Goal: Information Seeking & Learning: Learn about a topic

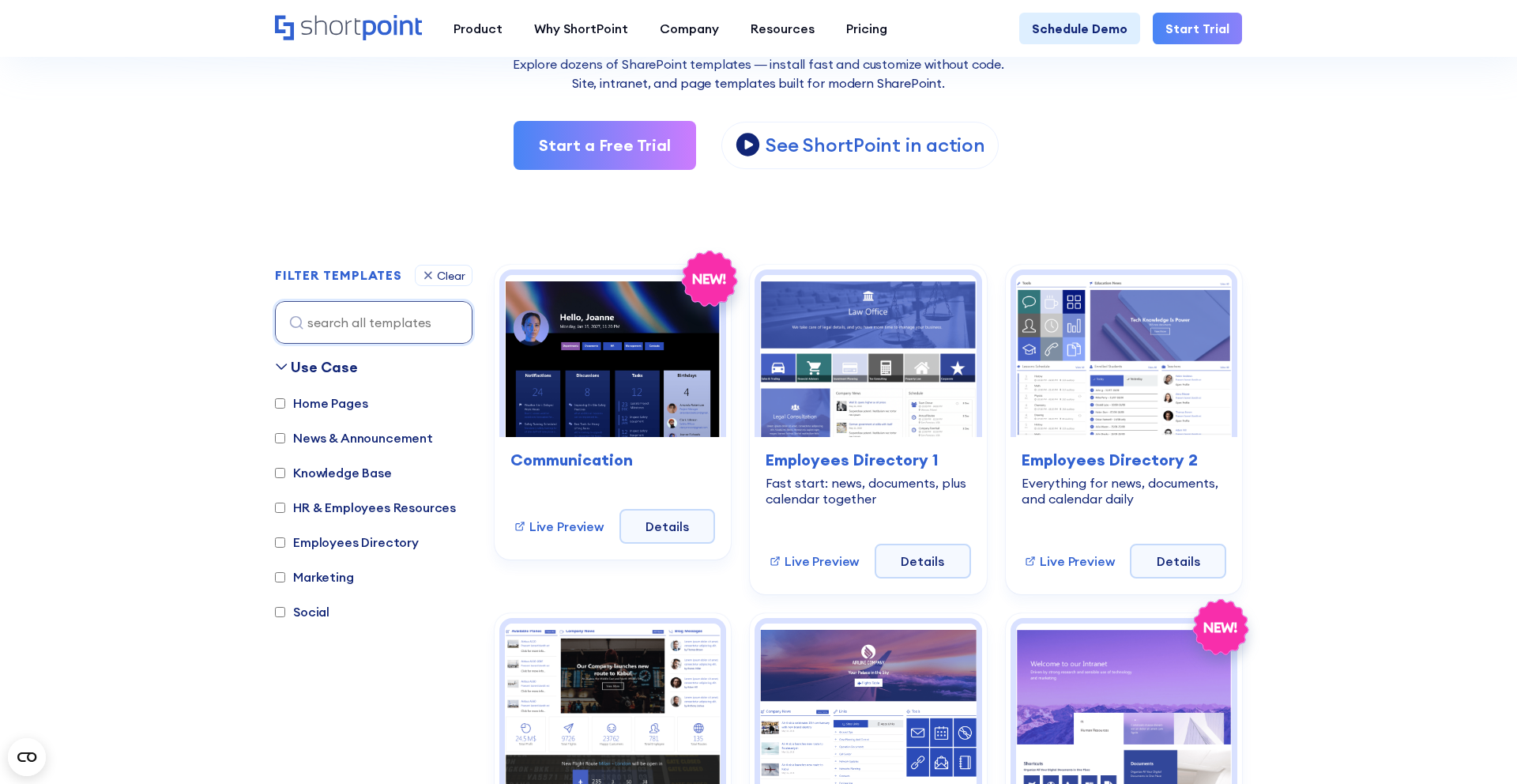
scroll to position [301, 0]
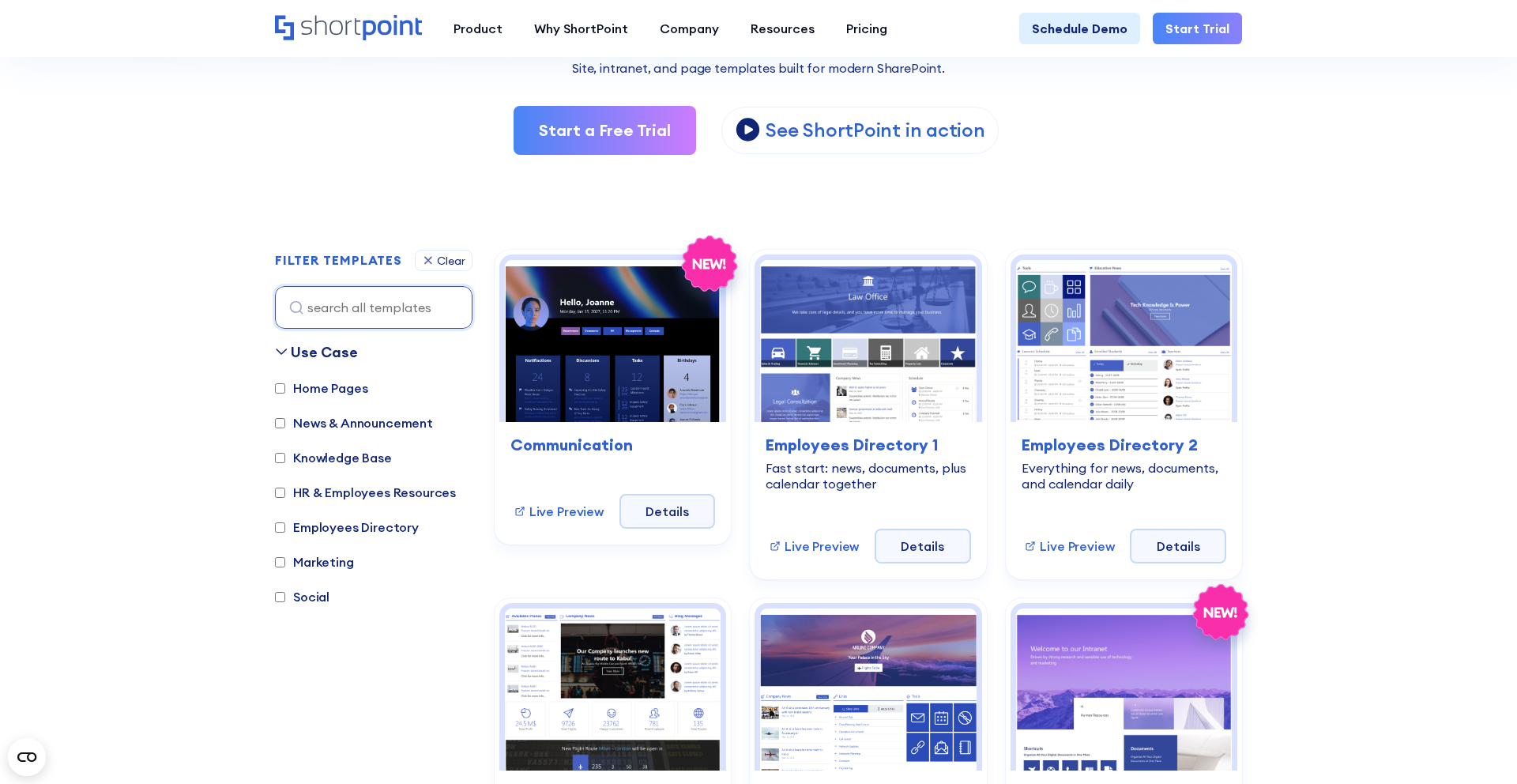
click at [319, 559] on label "Marketing" at bounding box center [315, 562] width 79 height 19
click at [285, 559] on input "Marketing" at bounding box center [281, 562] width 10 height 10
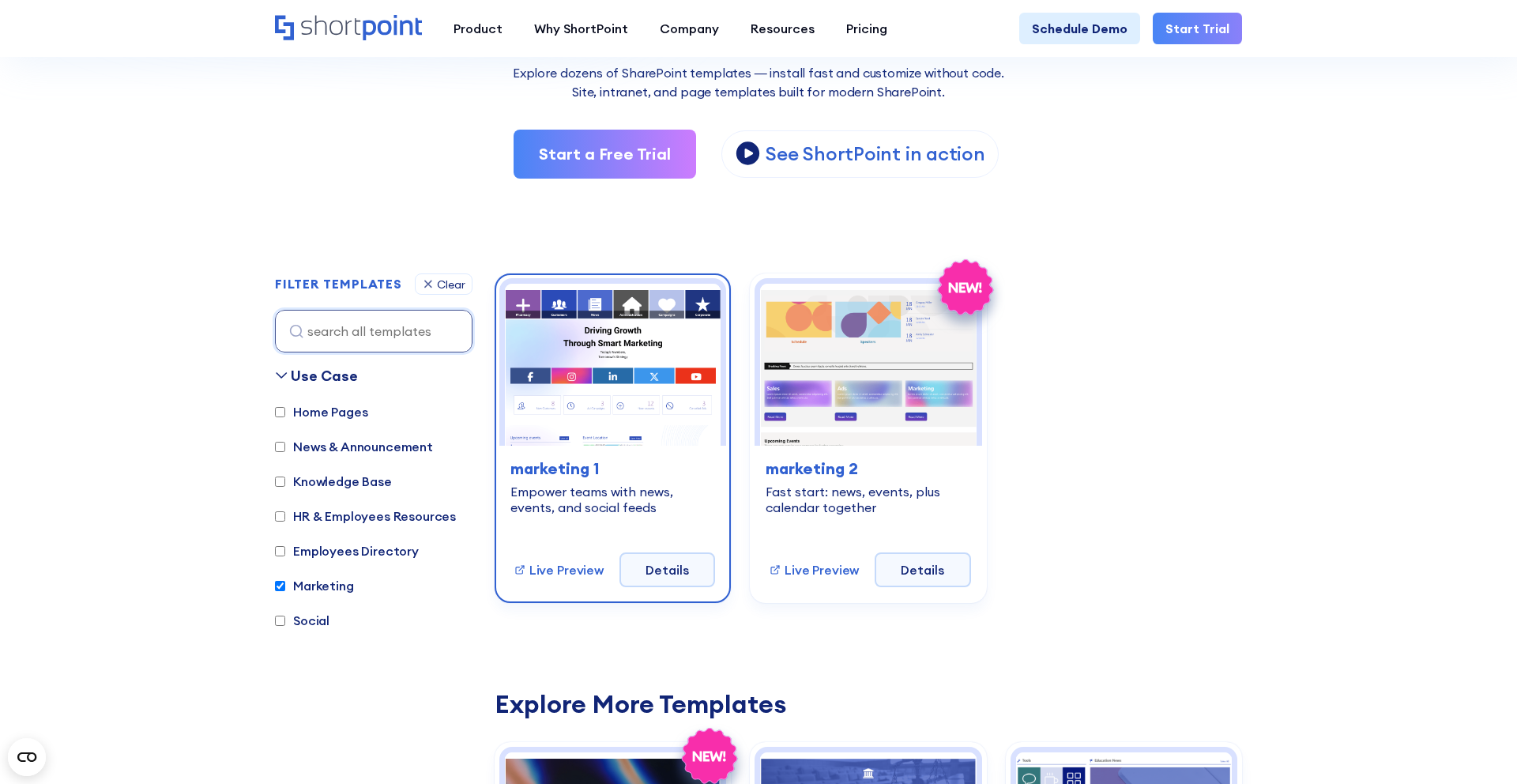
scroll to position [334, 0]
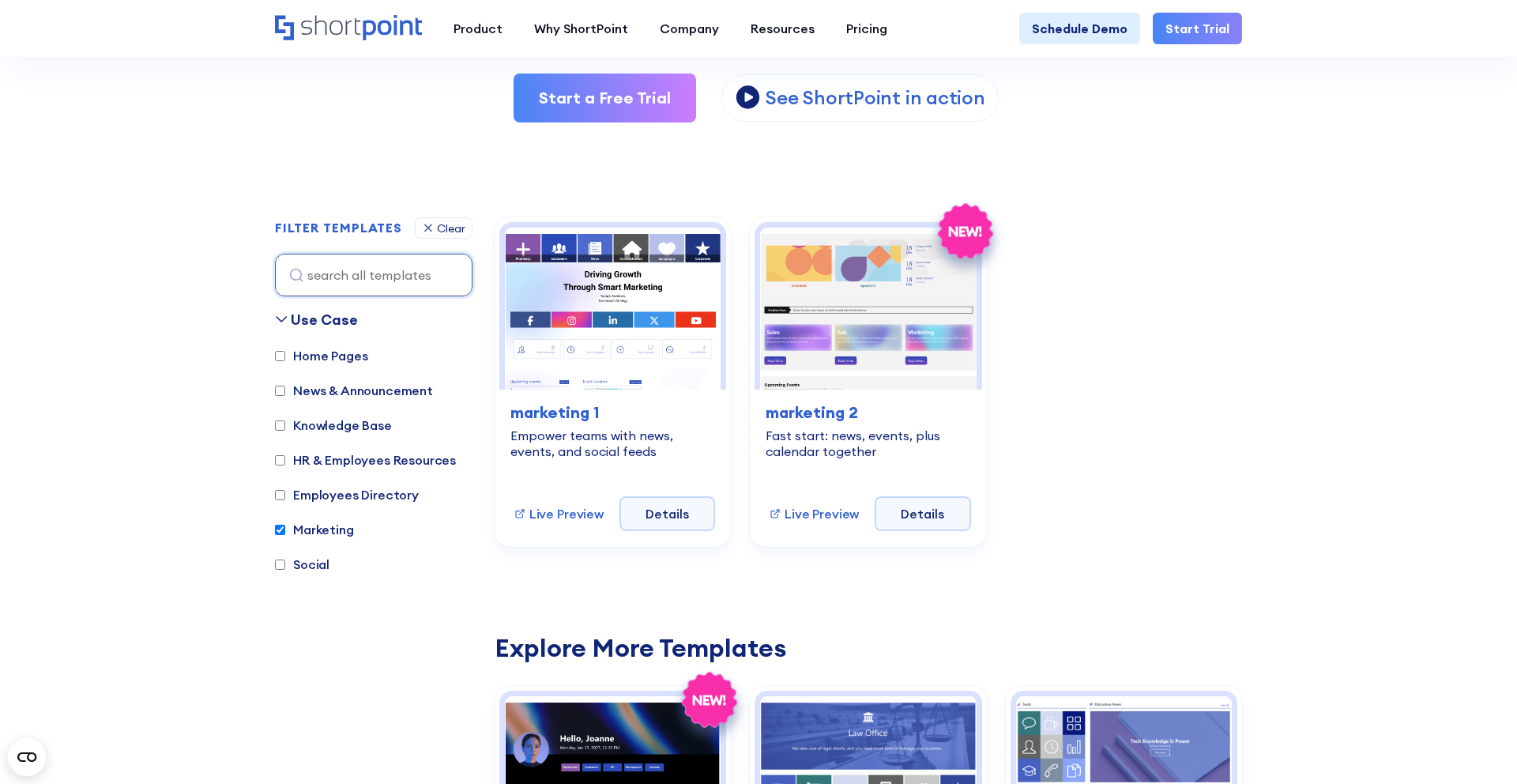
click at [303, 532] on label "Marketing" at bounding box center [315, 530] width 79 height 19
click at [285, 532] on input "Marketing" at bounding box center [281, 530] width 10 height 10
checkbox input "false"
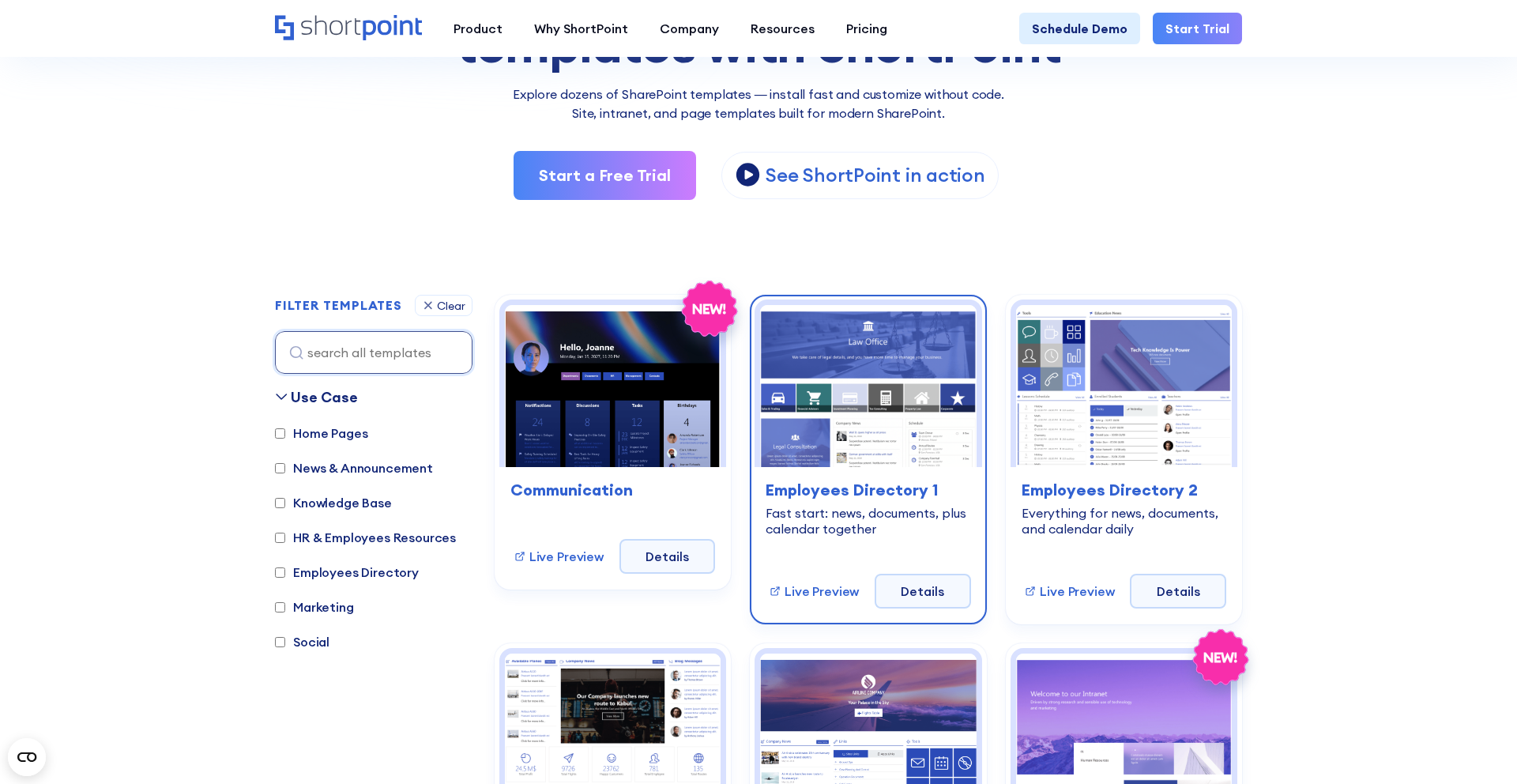
scroll to position [262, 0]
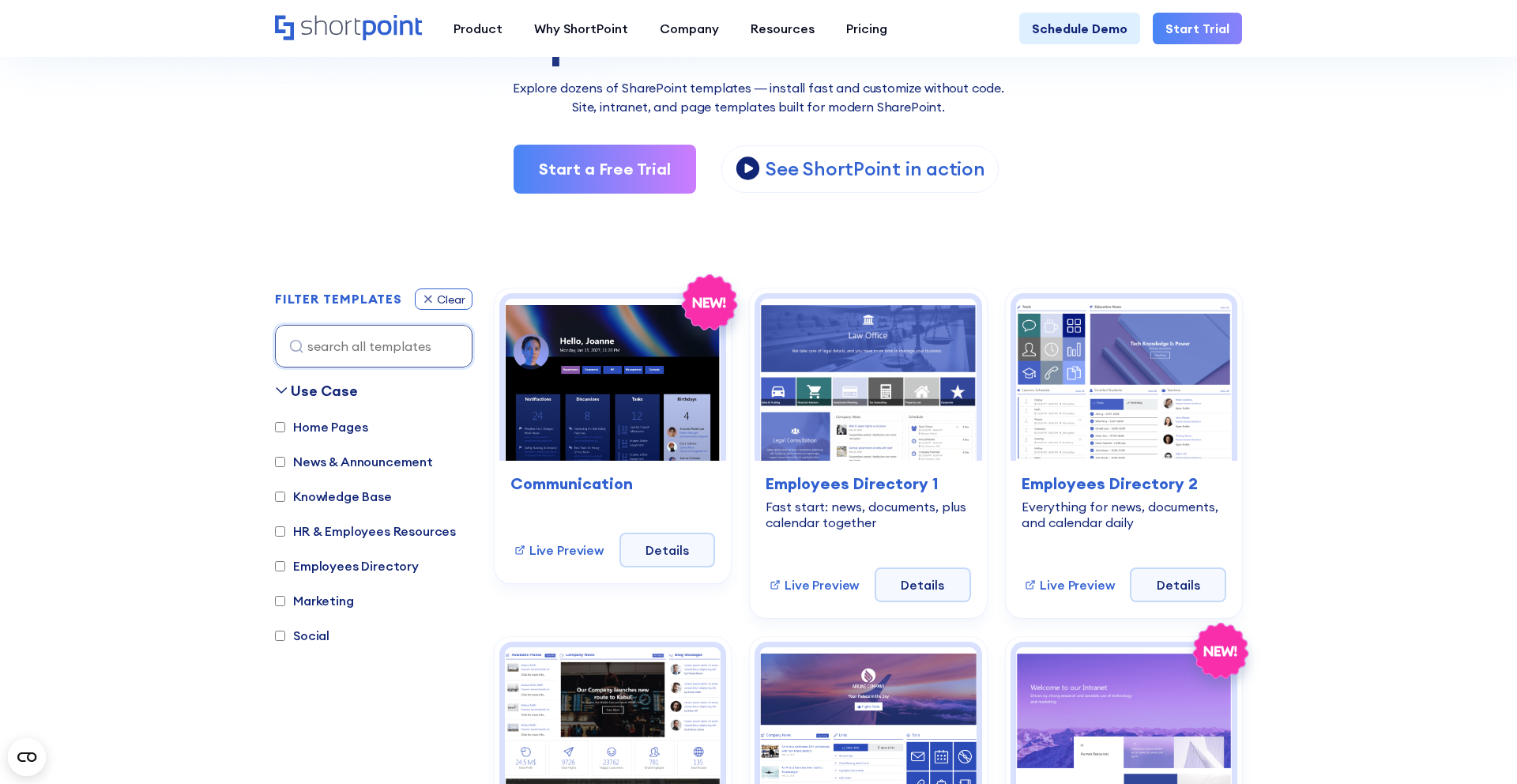
click at [423, 304] on icon at bounding box center [428, 299] width 13 height 13
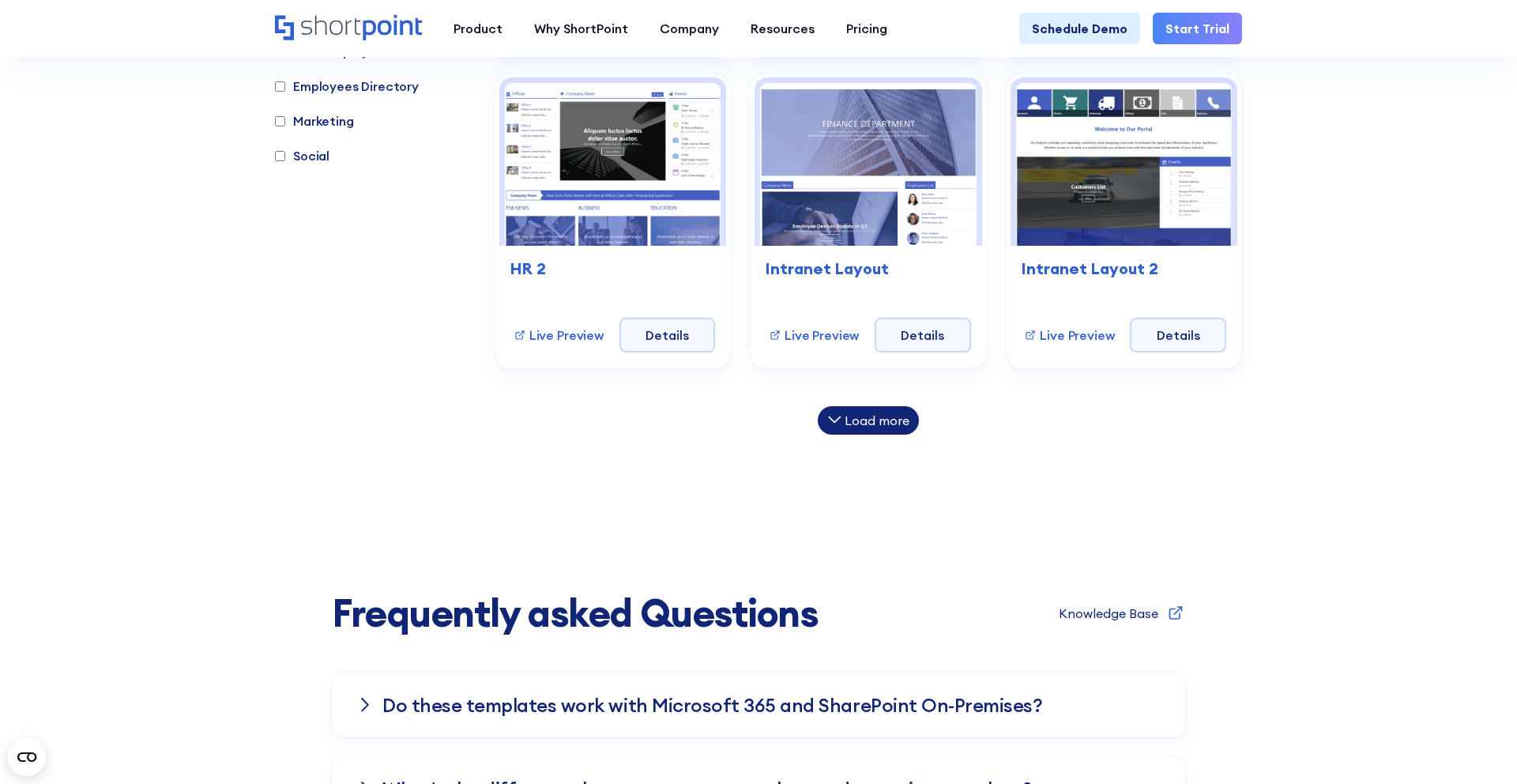
scroll to position [1179, 0]
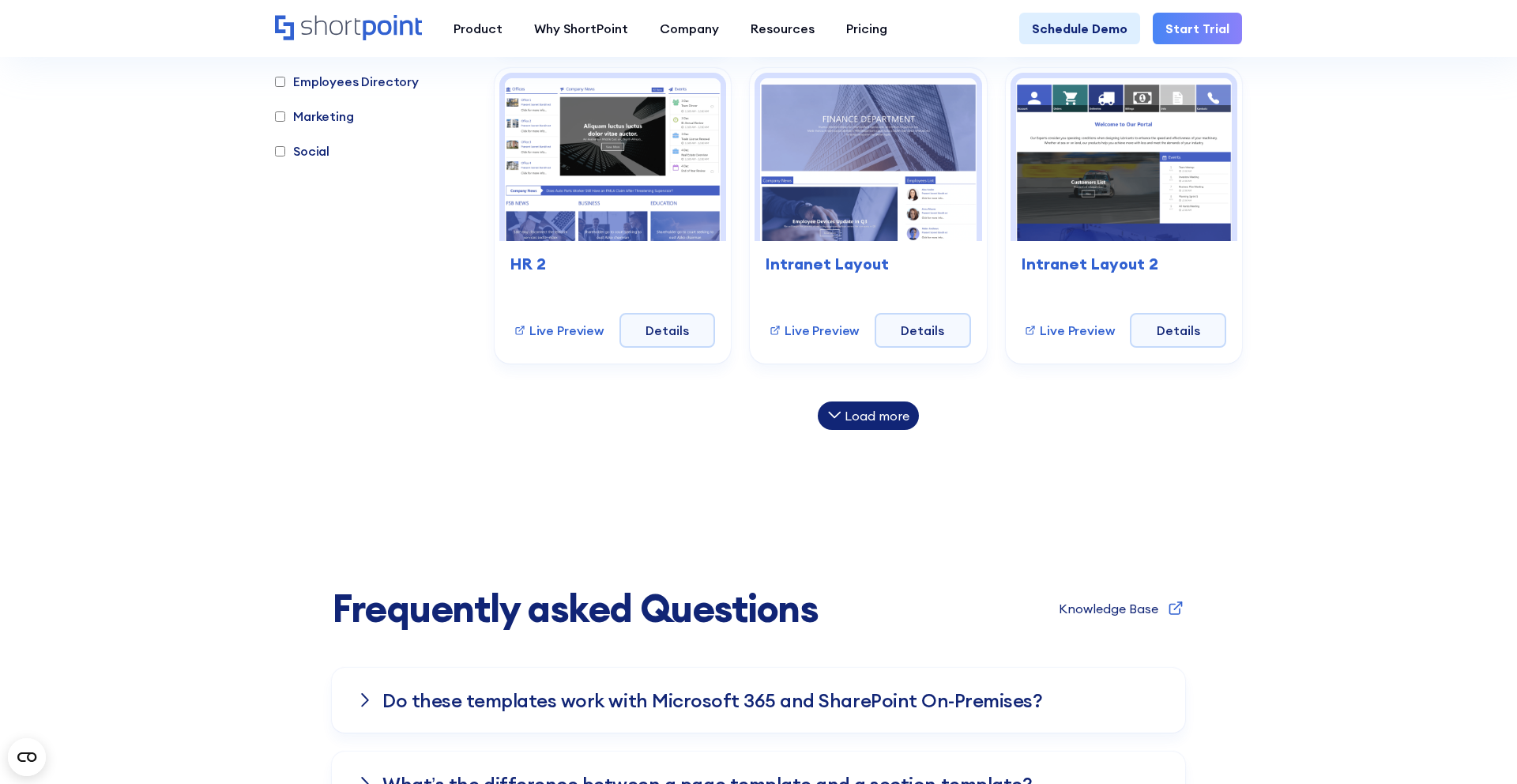
click at [856, 414] on div "Load more" at bounding box center [877, 416] width 64 height 13
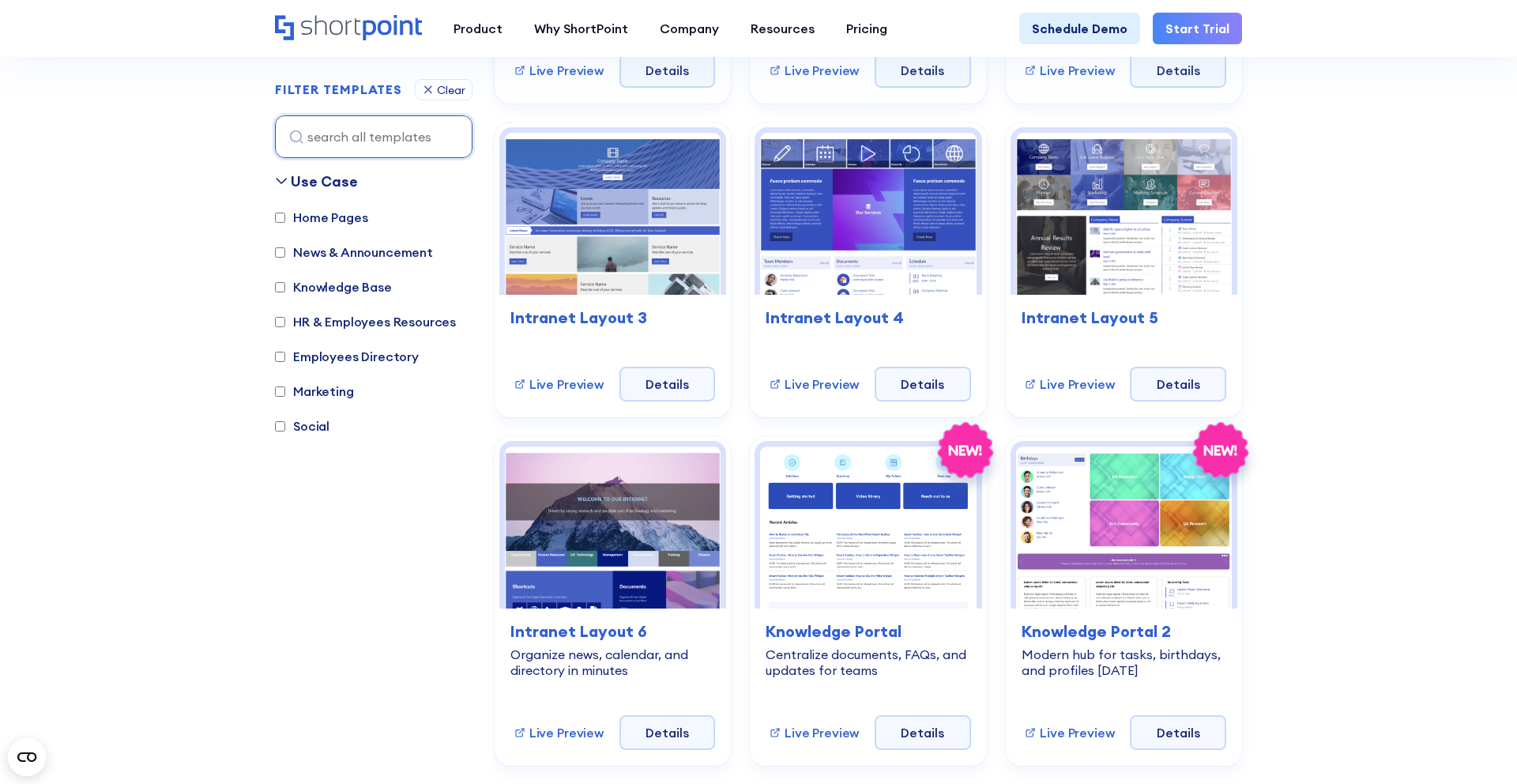
scroll to position [1690, 0]
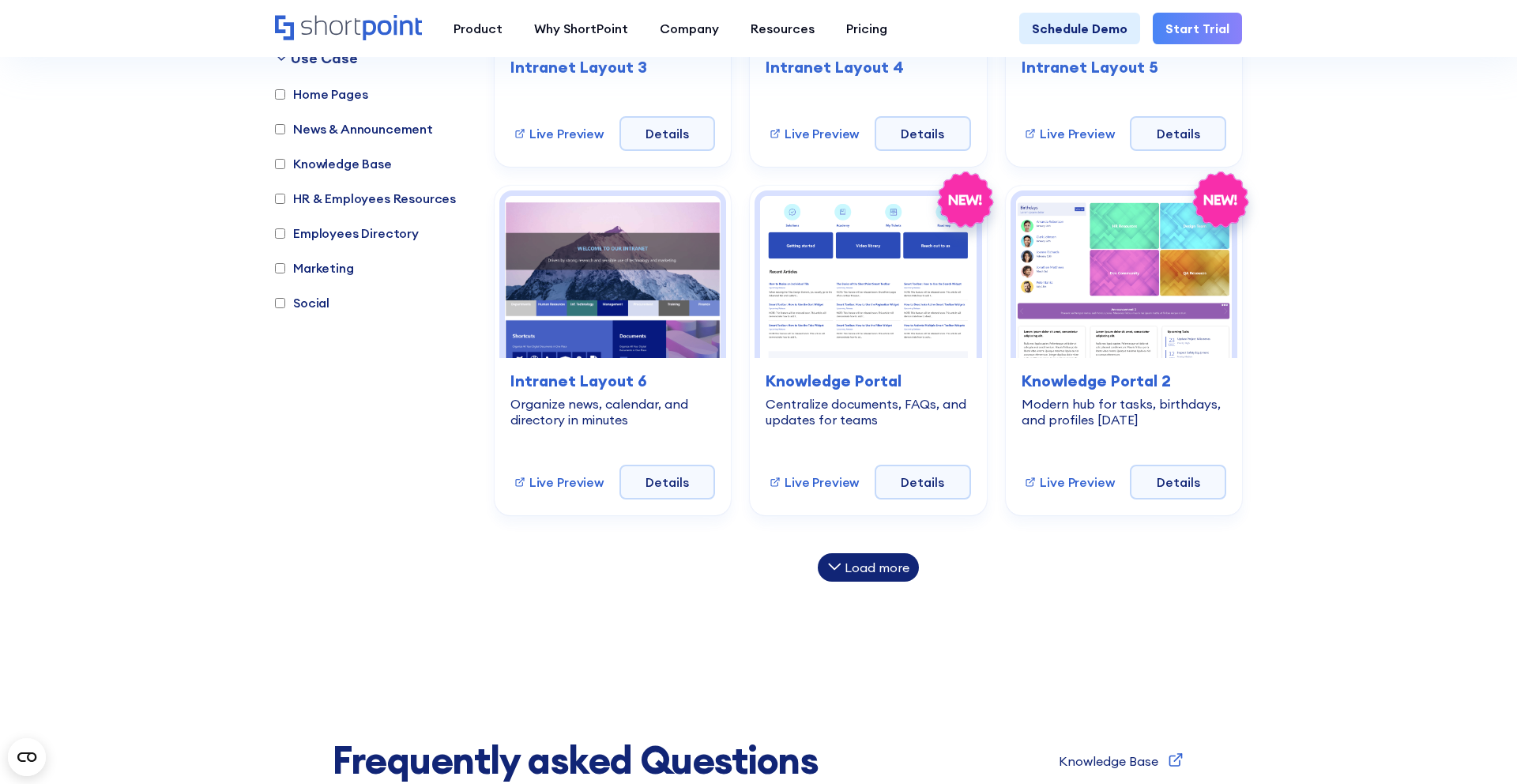
click at [852, 564] on div "Load more" at bounding box center [877, 567] width 64 height 13
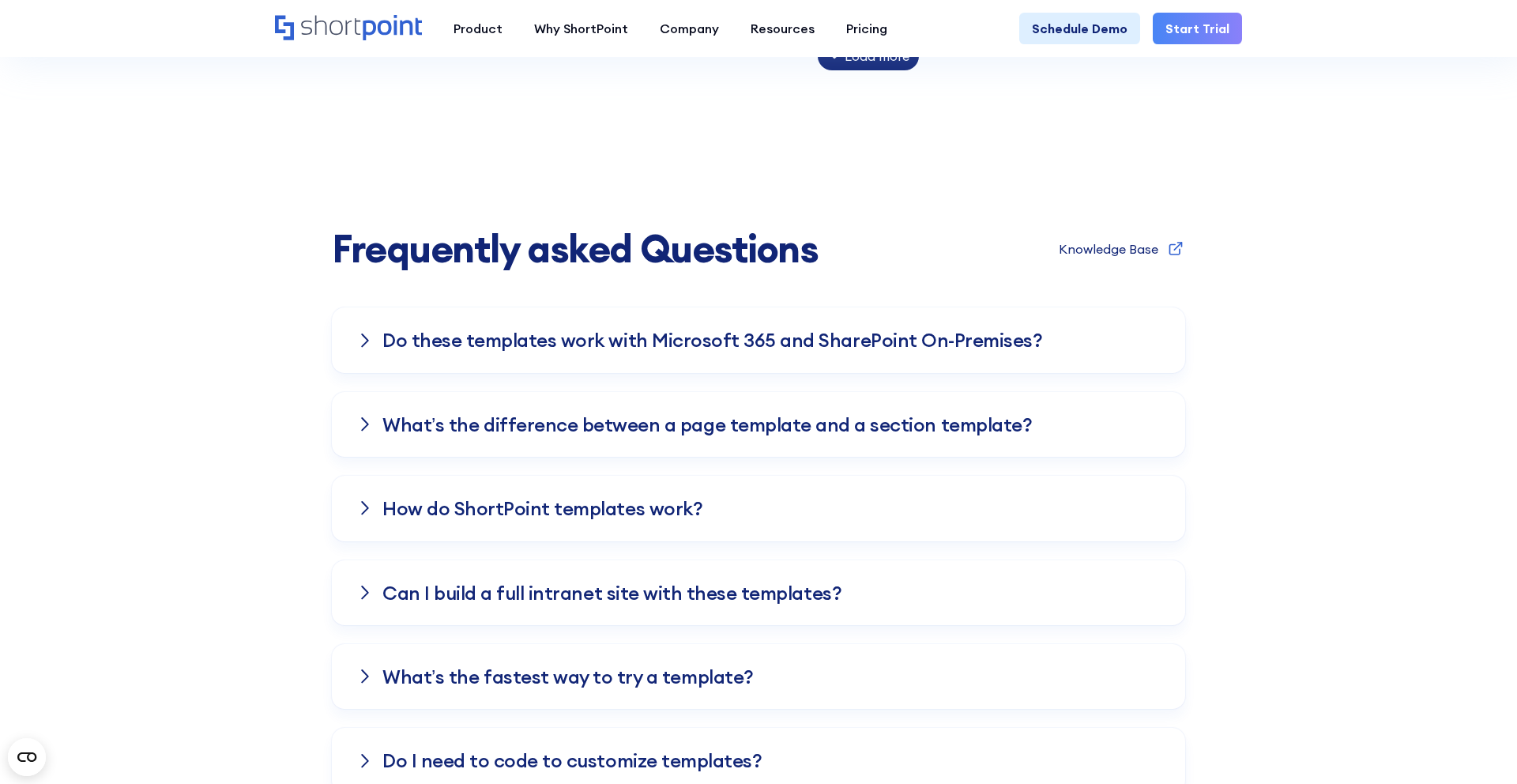
scroll to position [2917, 0]
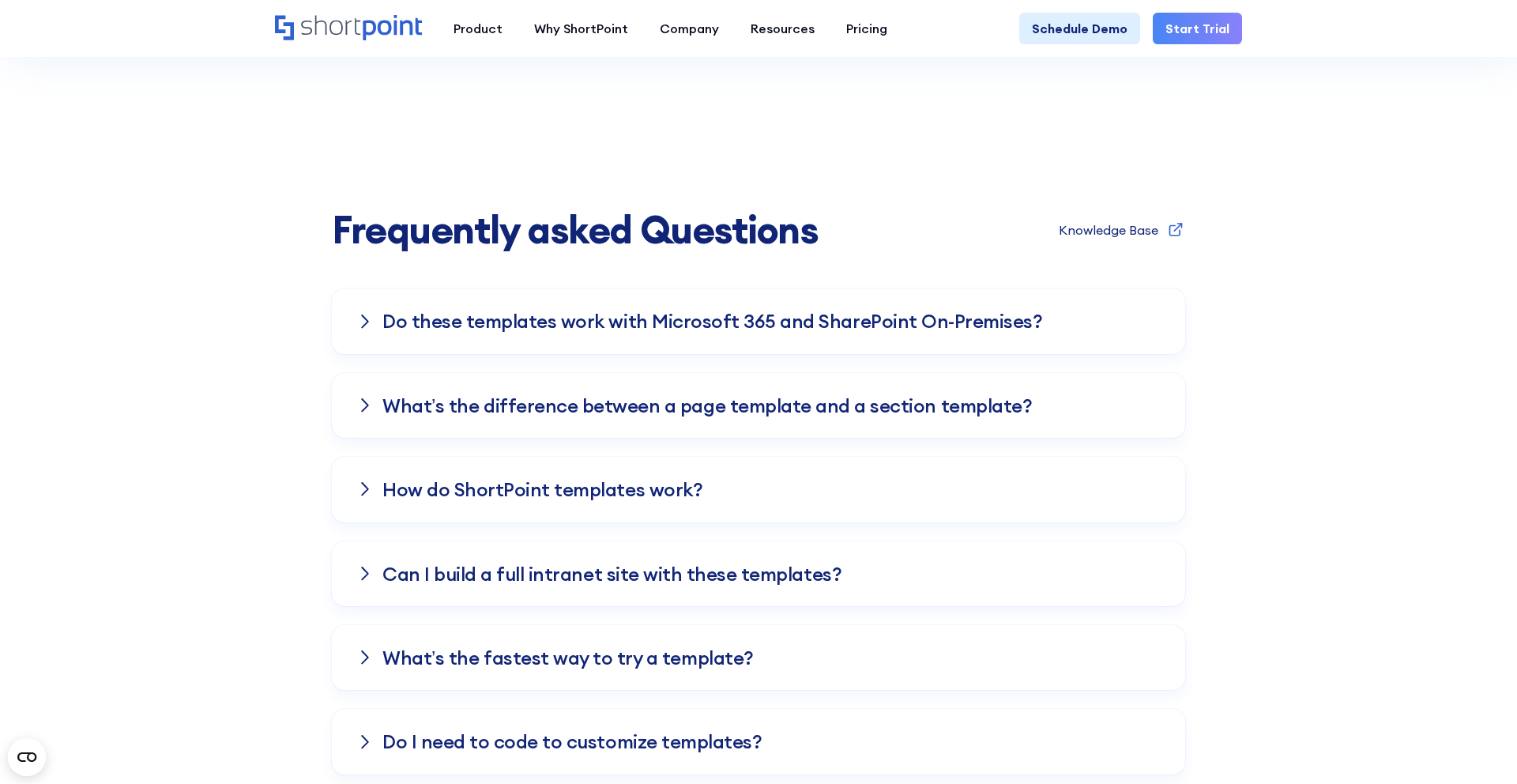
click at [619, 328] on h3 "Do these templates work with Microsoft 365 and SharePoint On-Premises?" at bounding box center [712, 321] width 660 height 21
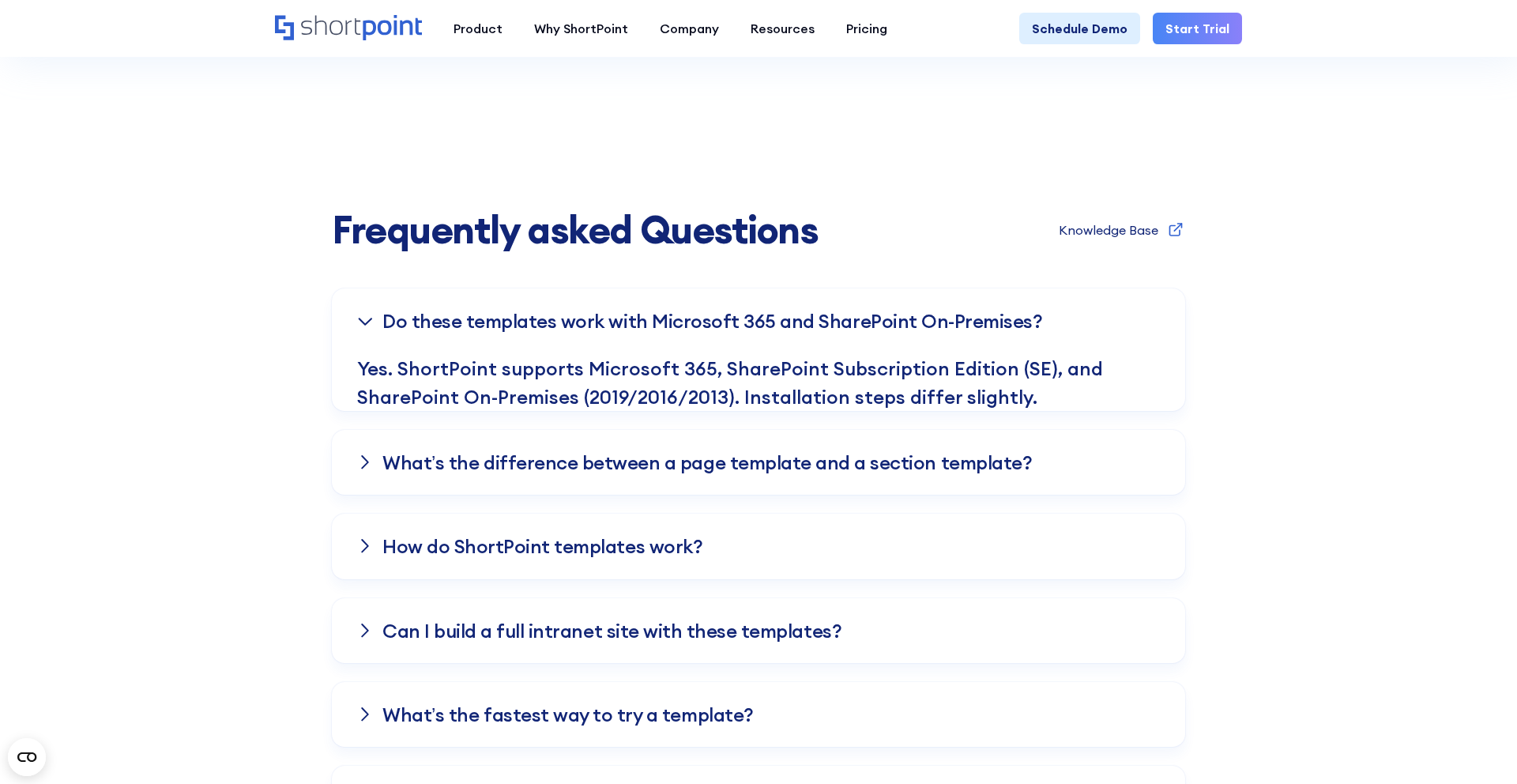
click at [581, 483] on div "What’s the difference between a page template and a section template?" at bounding box center [758, 462] width 803 height 64
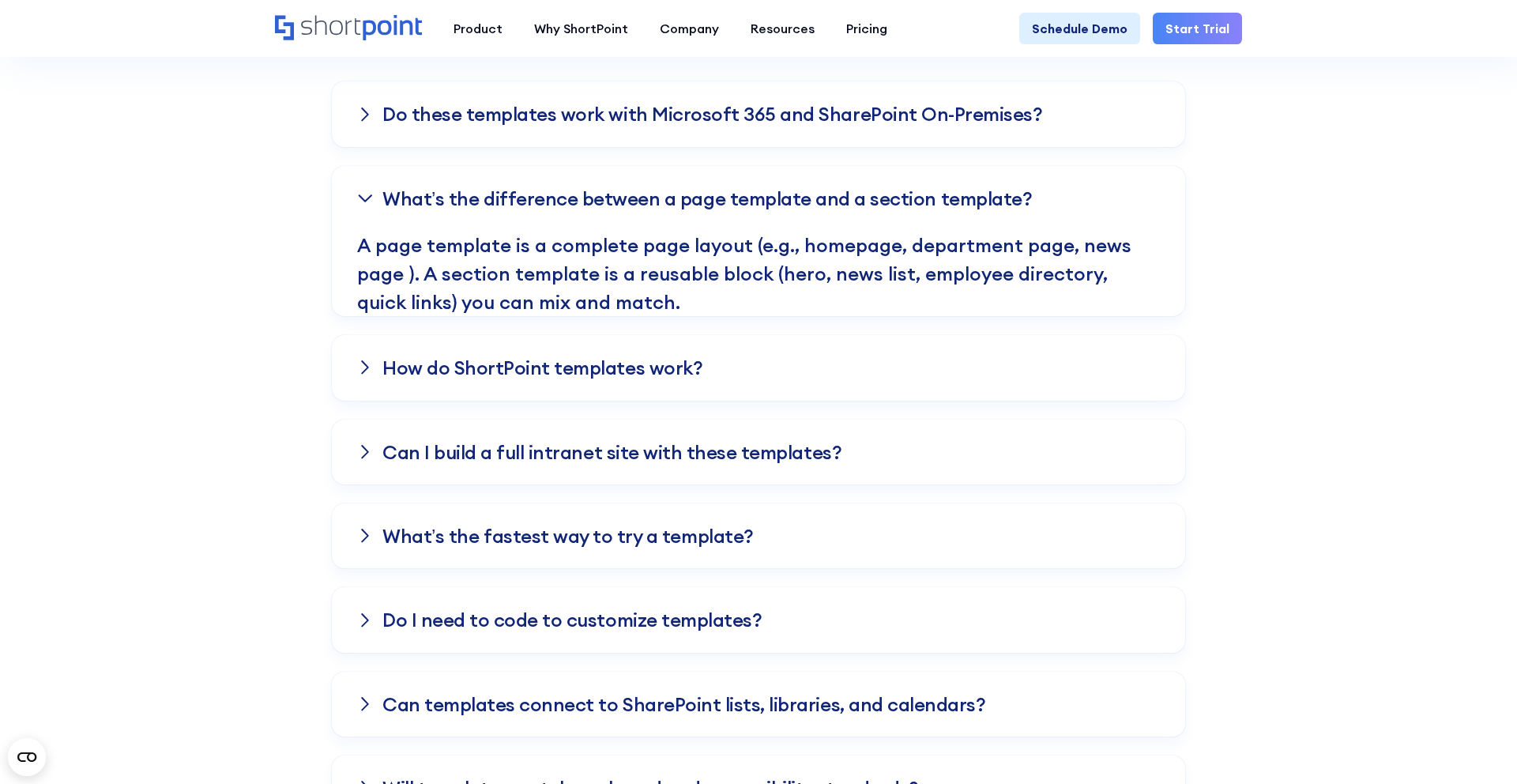
click at [527, 373] on h3 "How do ShortPoint templates work?" at bounding box center [542, 368] width 320 height 21
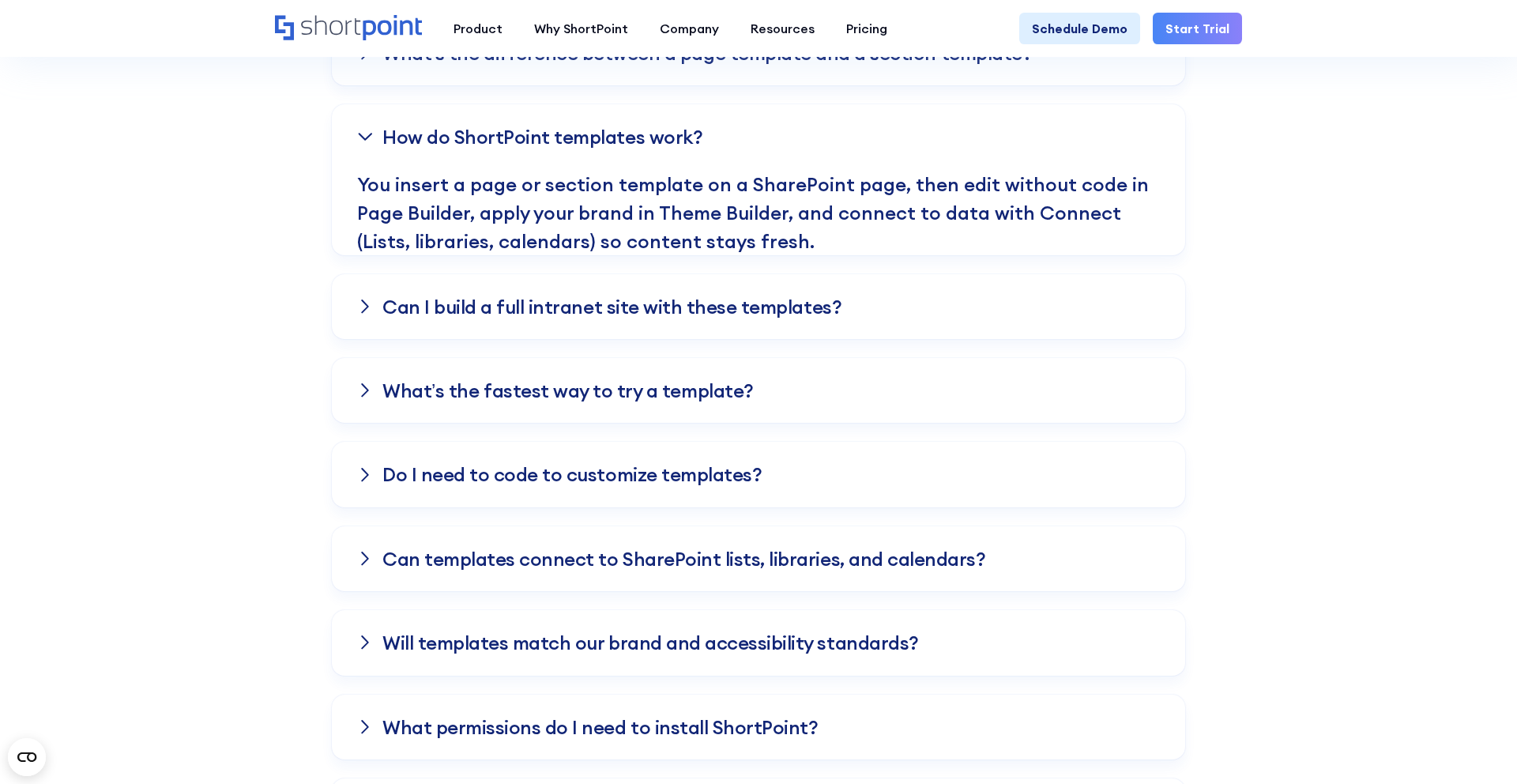
click at [502, 296] on h3 "Can I build a full intranet site with these templates?" at bounding box center [612, 307] width 459 height 21
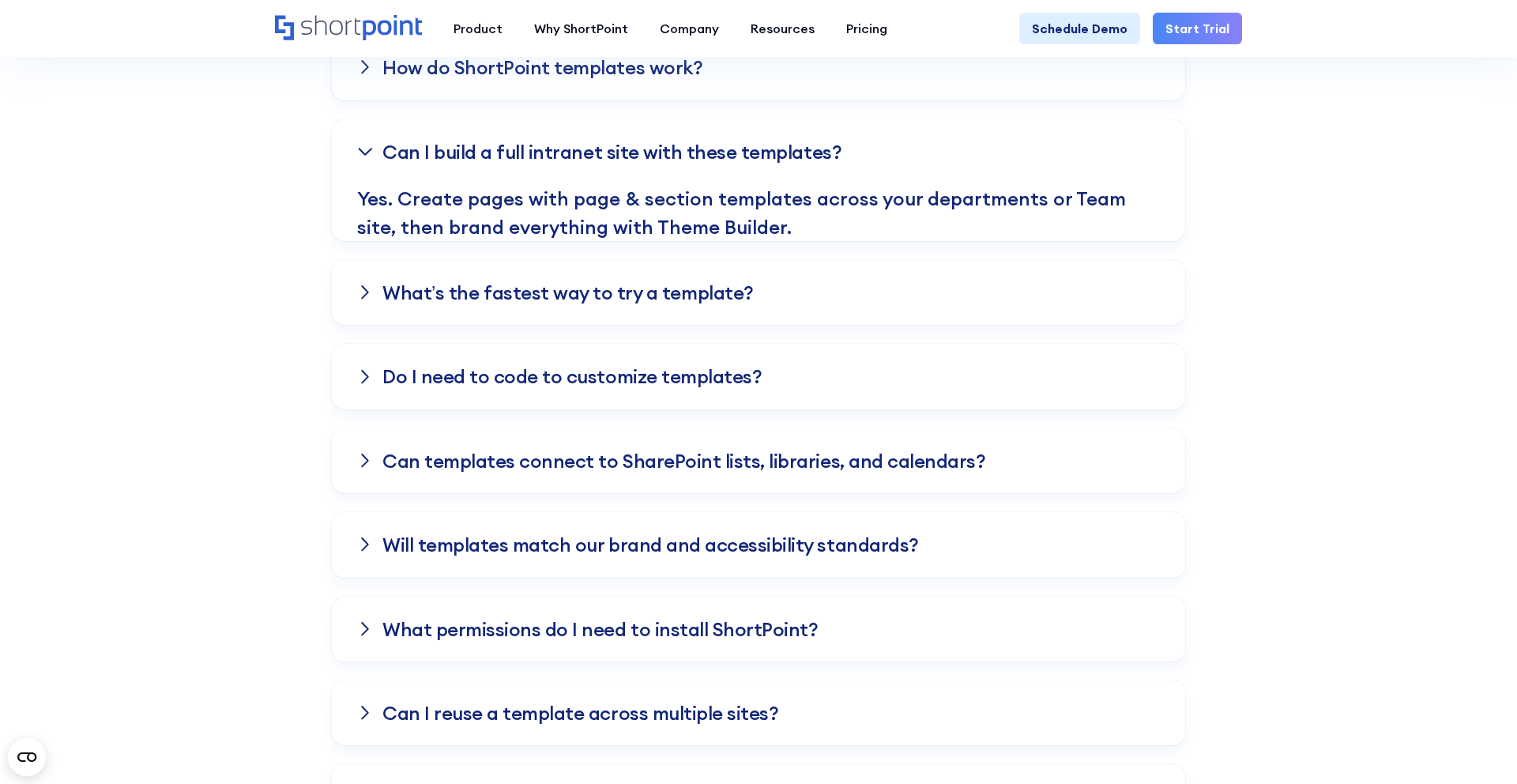
scroll to position [3340, 0]
click at [501, 296] on h3 "What’s the fastest way to try a template?" at bounding box center [568, 292] width 371 height 21
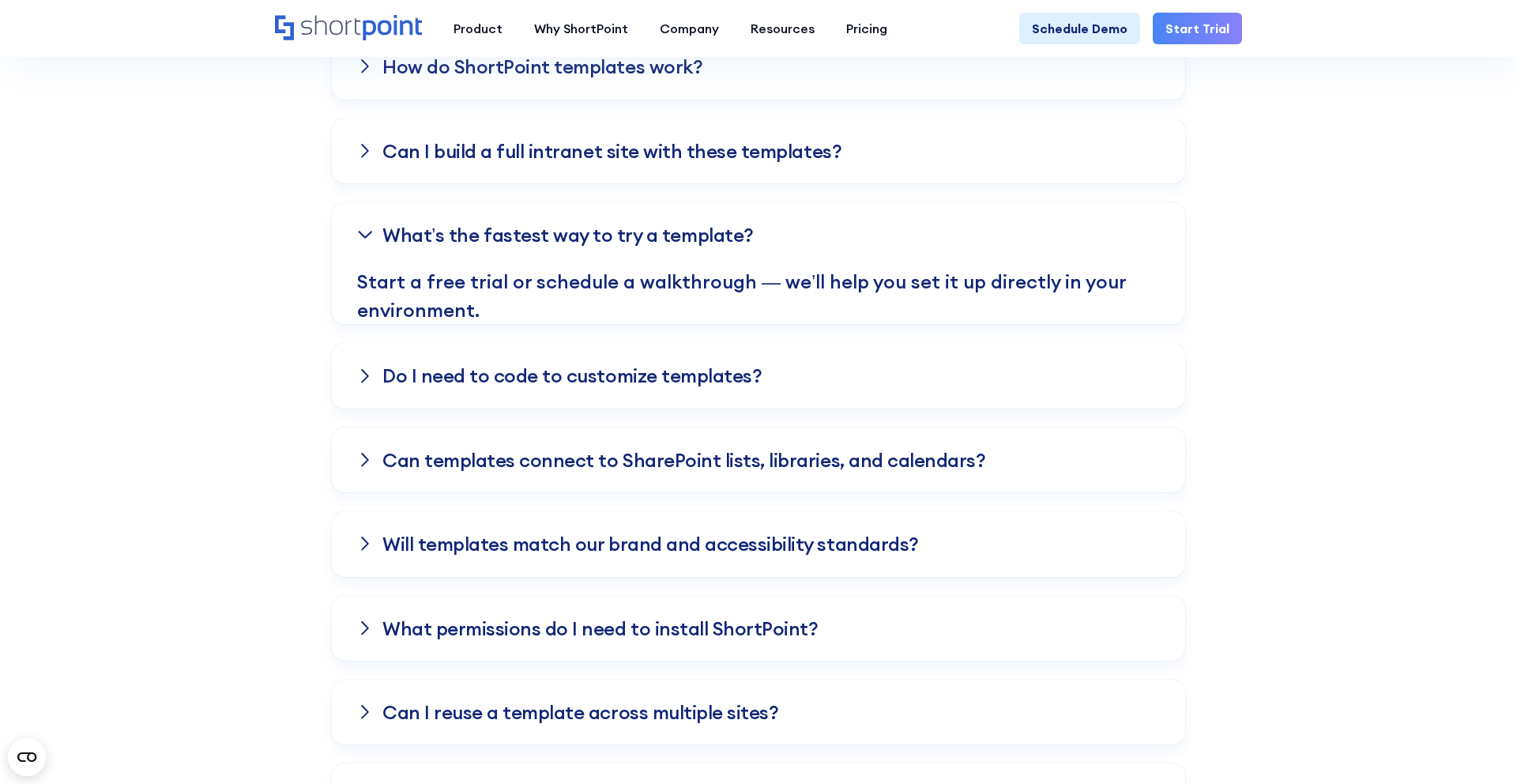
click at [383, 259] on div "What’s the fastest way to try a template?" at bounding box center [758, 234] width 803 height 64
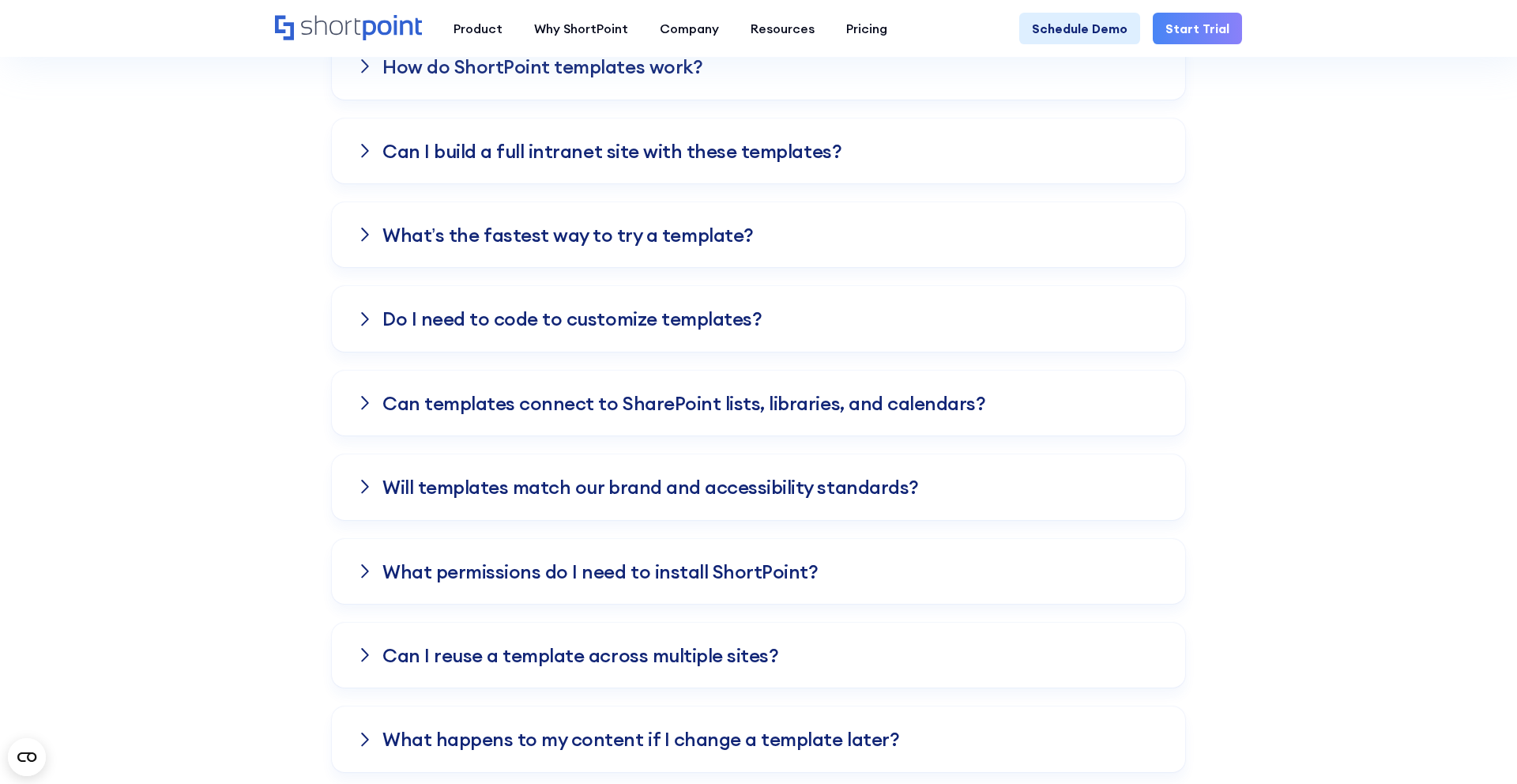
click at [375, 310] on div "Do I need to code to customize templates?" at bounding box center [758, 318] width 803 height 64
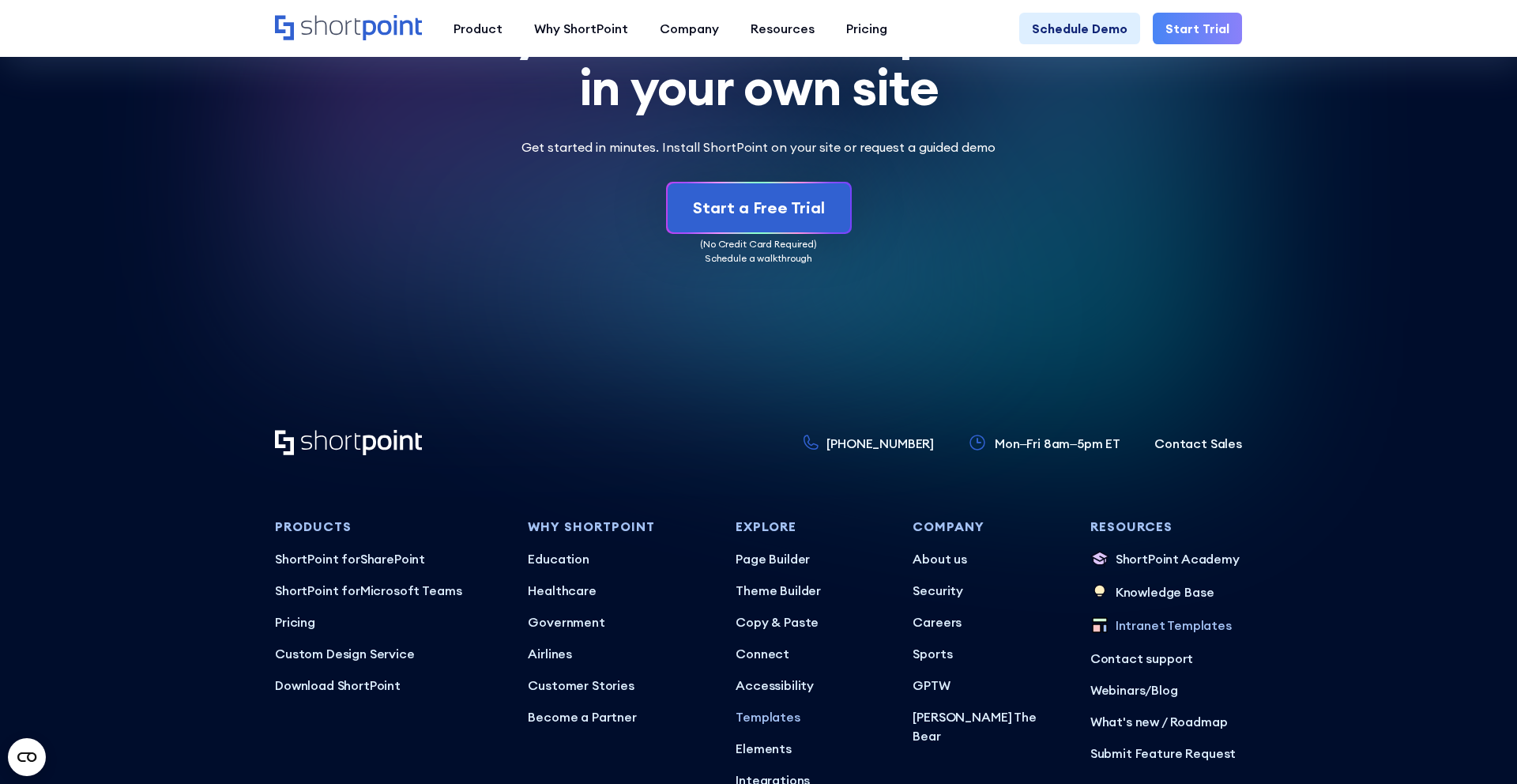
scroll to position [5366, 0]
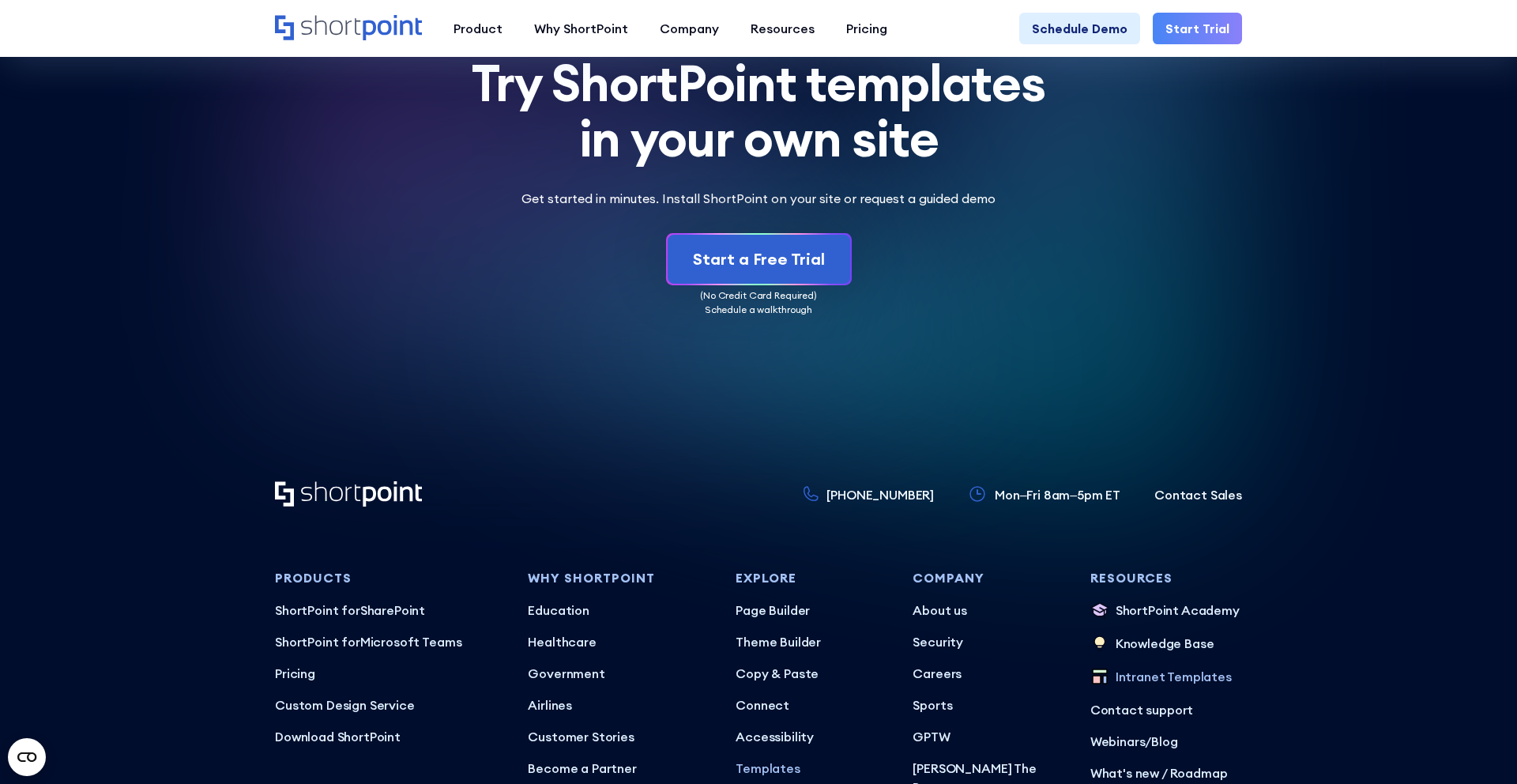
click at [715, 310] on p "(No Credit Card Required) Schedule a walkthrough" at bounding box center [759, 302] width 967 height 29
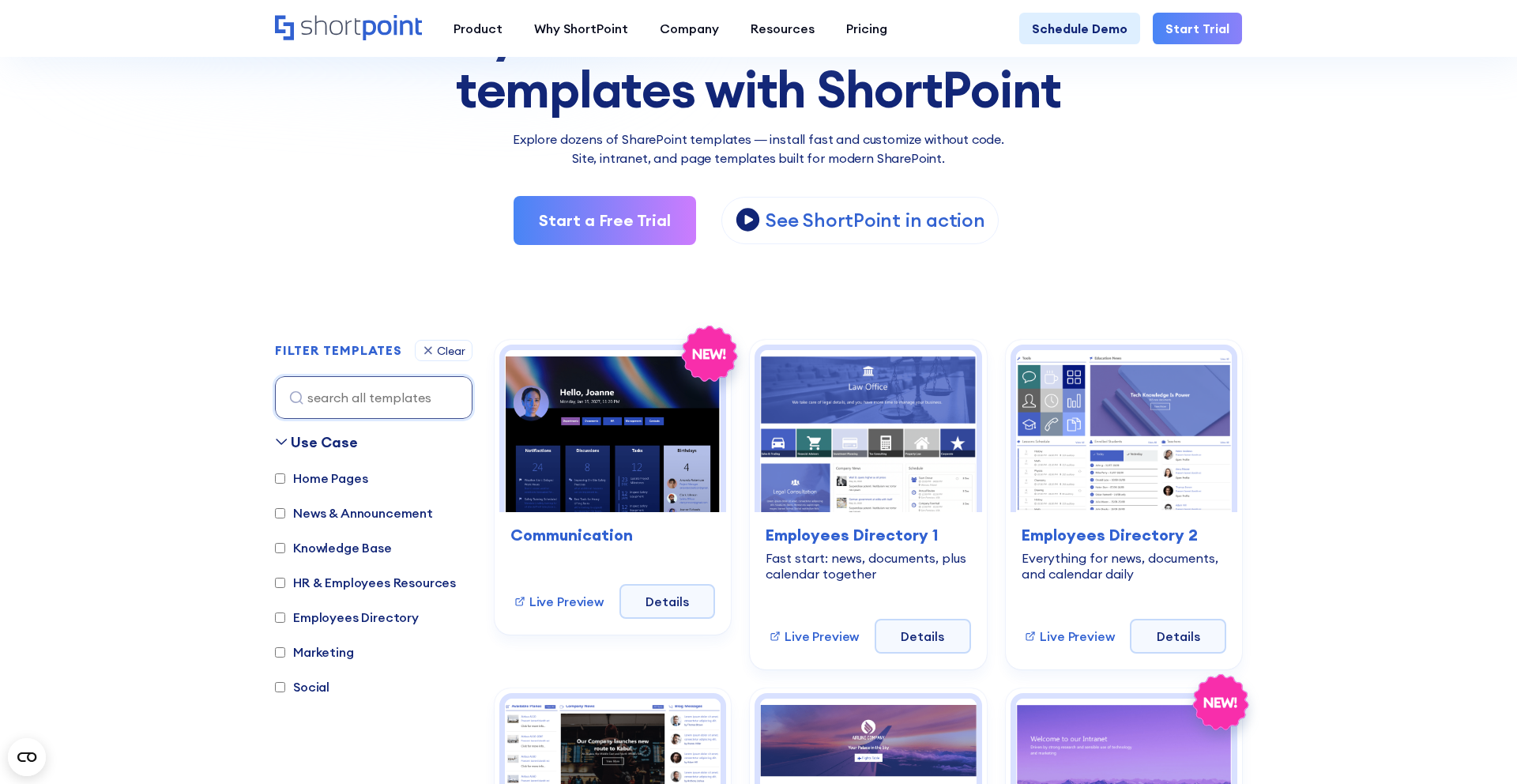
scroll to position [223, 0]
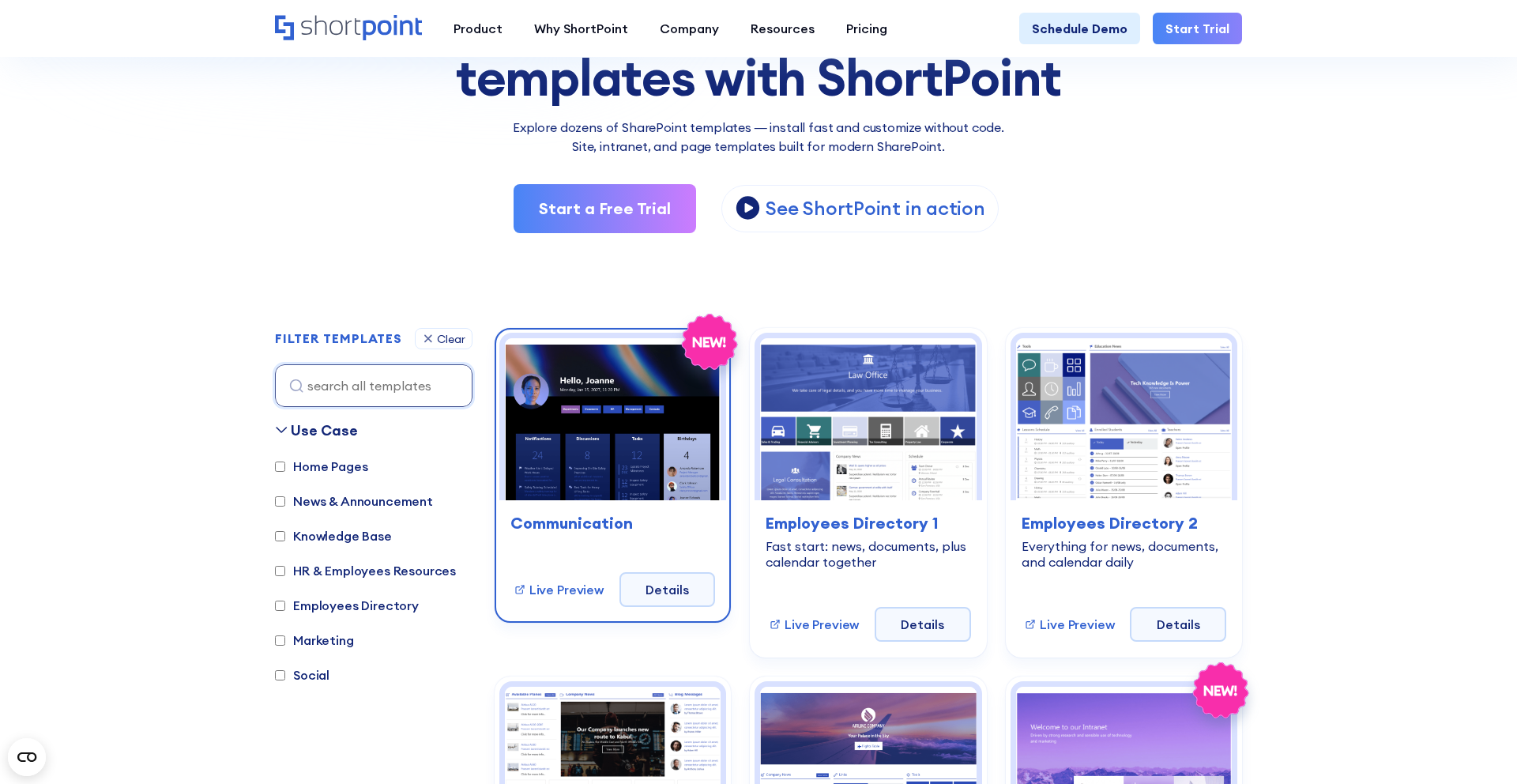
click at [672, 500] on img at bounding box center [613, 419] width 216 height 162
click at [593, 407] on img at bounding box center [613, 419] width 216 height 162
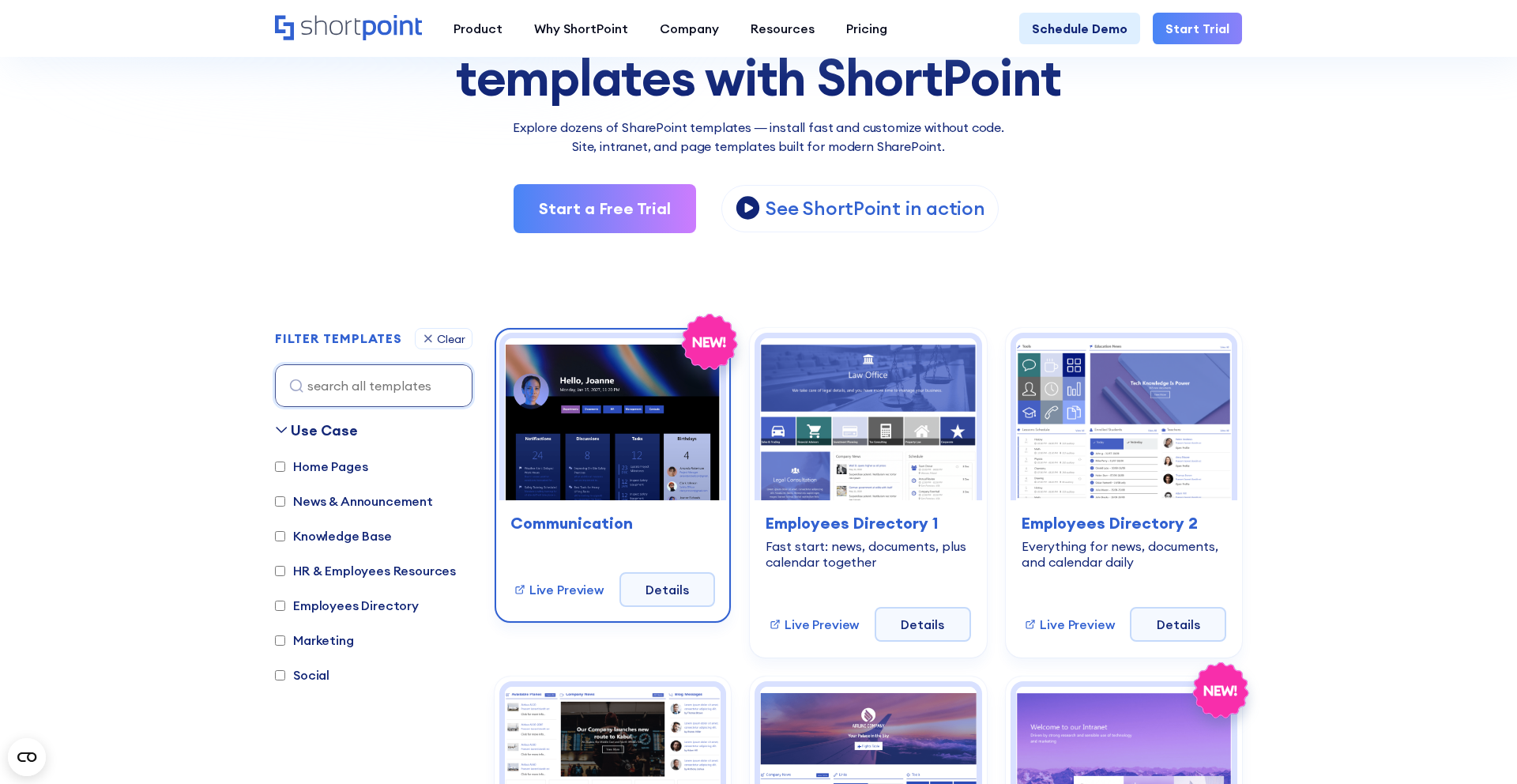
click at [664, 422] on img at bounding box center [613, 419] width 216 height 162
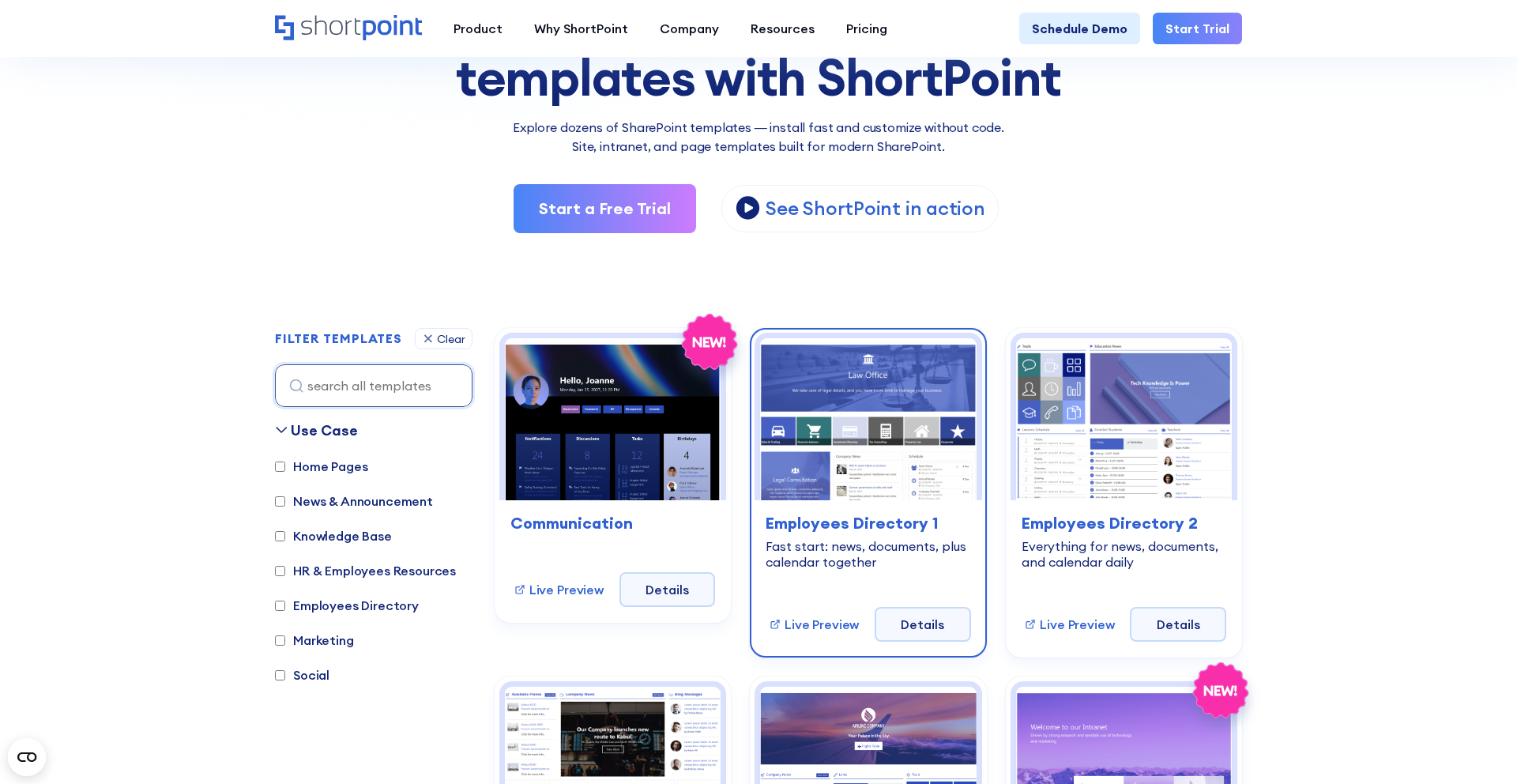
click at [884, 405] on img at bounding box center [868, 419] width 216 height 162
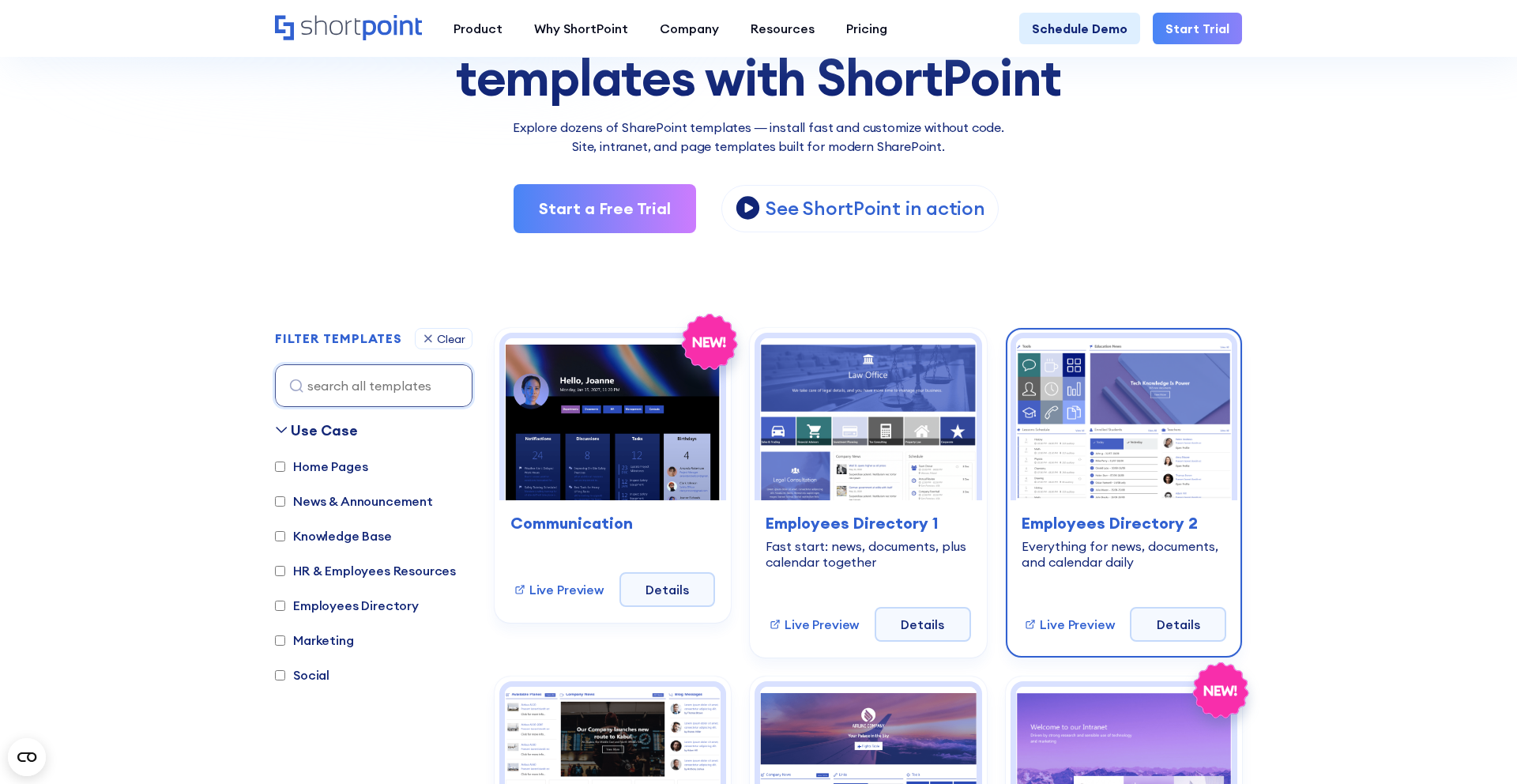
click at [1085, 434] on img at bounding box center [1124, 419] width 216 height 162
click at [1086, 454] on img at bounding box center [1124, 419] width 216 height 162
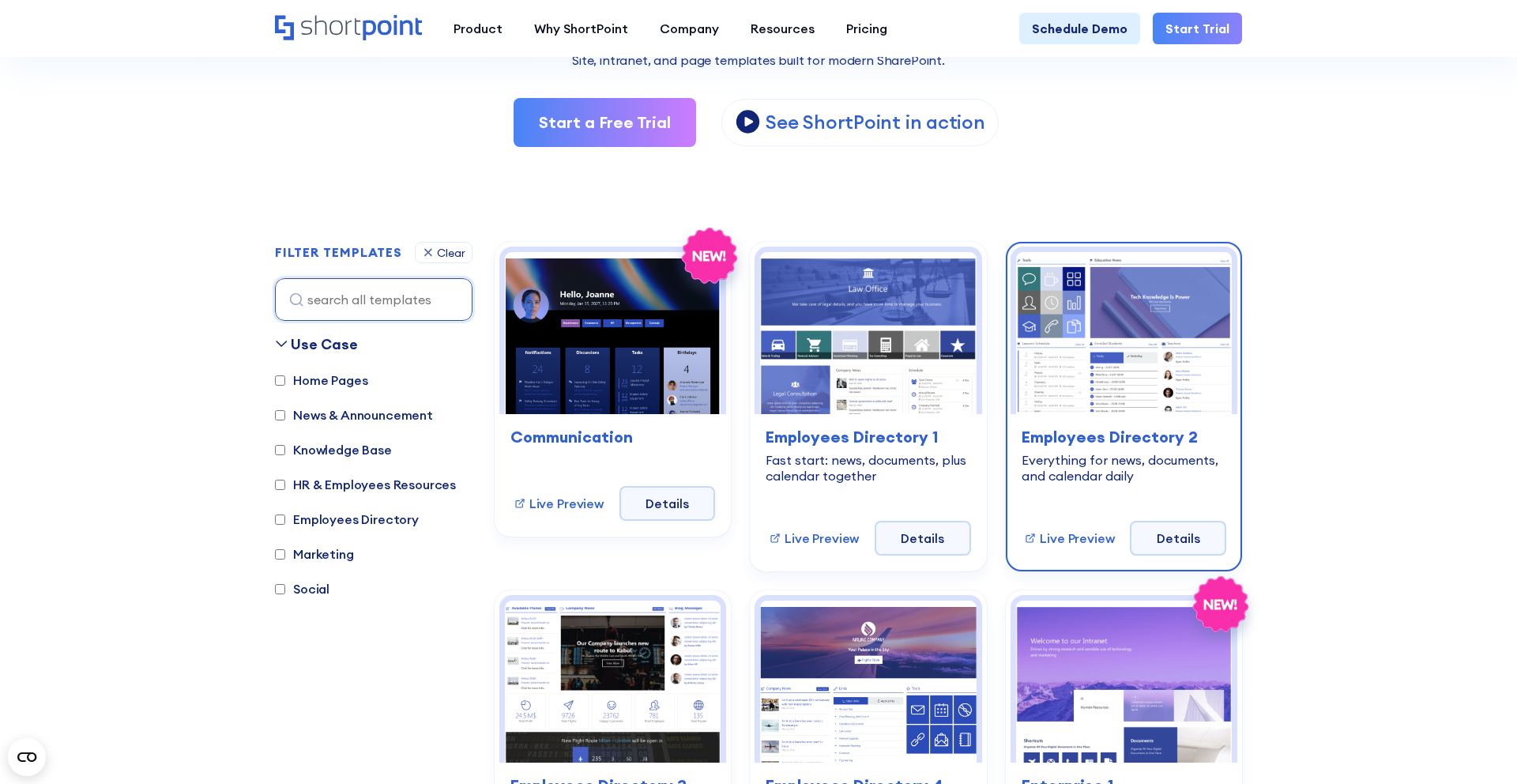
scroll to position [335, 0]
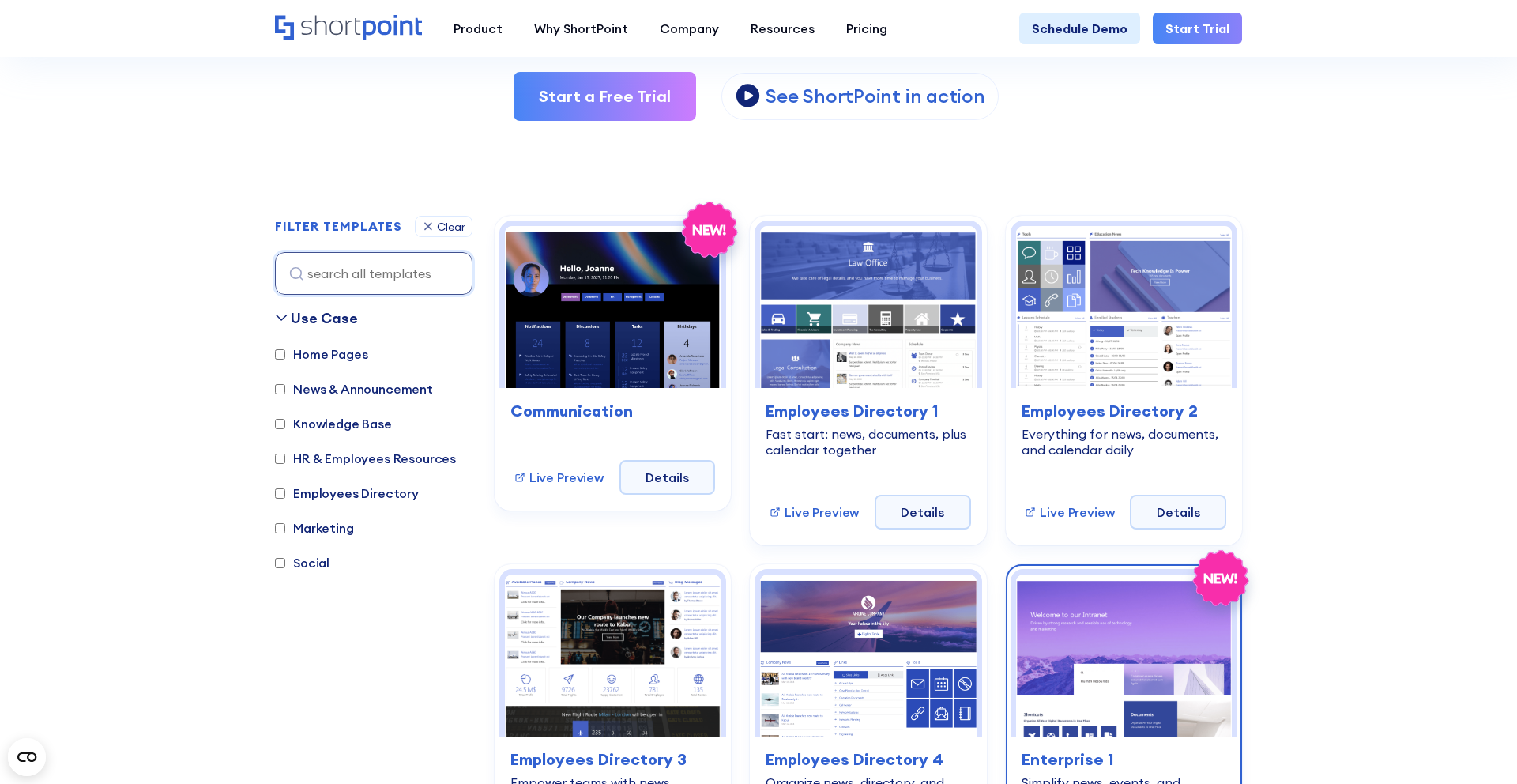
click at [1101, 638] on img at bounding box center [1124, 655] width 216 height 162
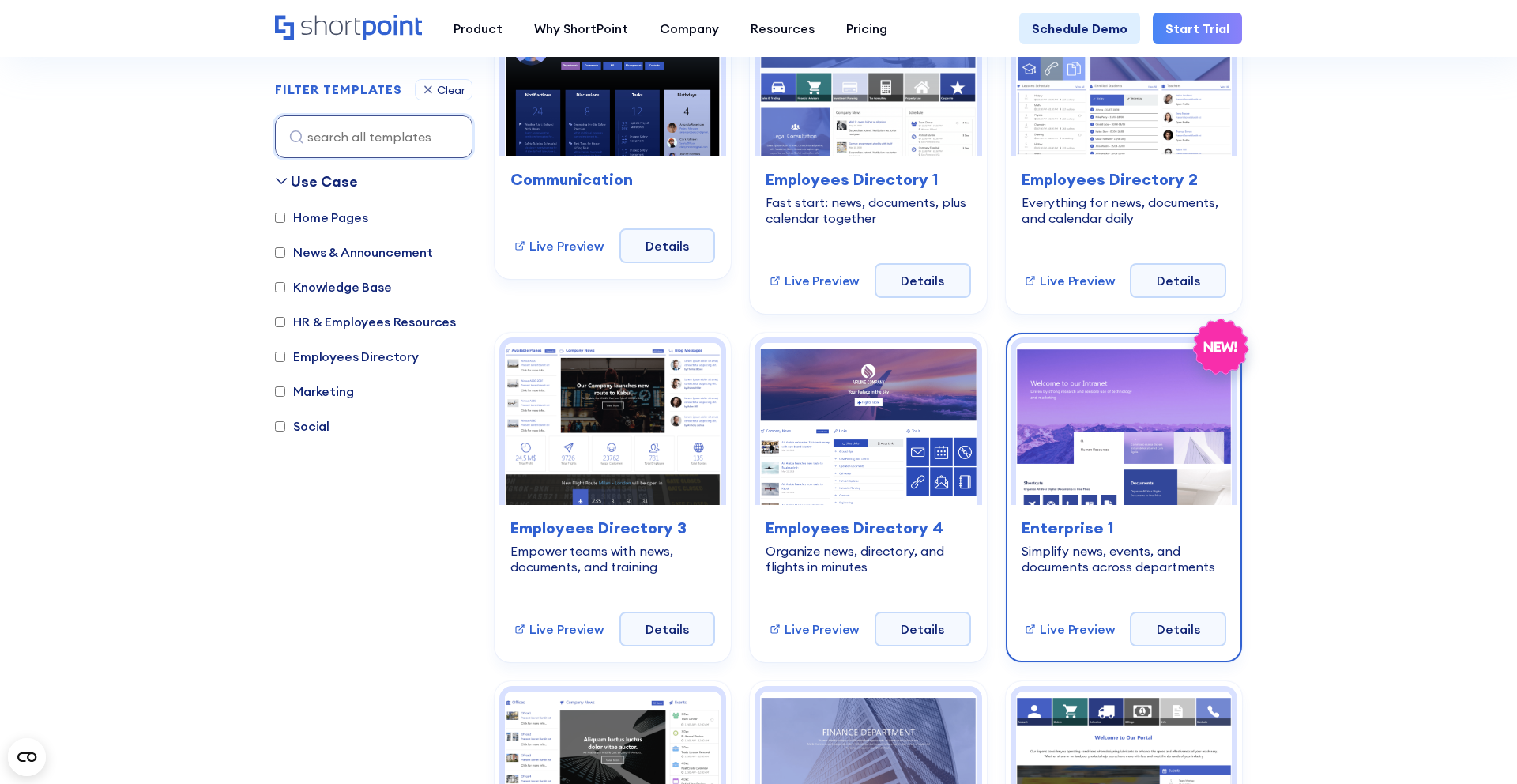
scroll to position [569, 0]
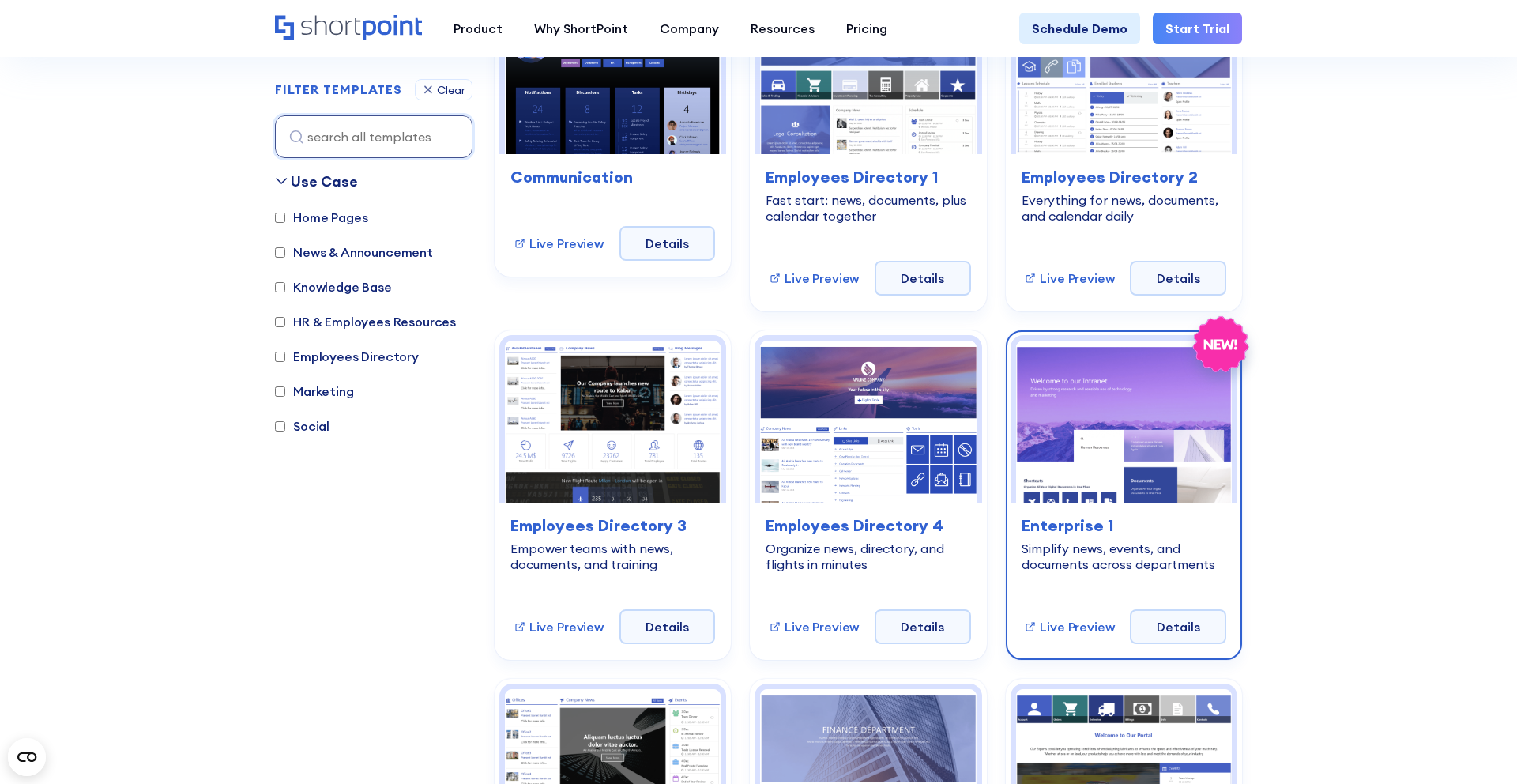
click at [1094, 536] on h3 "Enterprise 1" at bounding box center [1124, 524] width 205 height 24
click at [1163, 616] on link "Details" at bounding box center [1178, 626] width 97 height 35
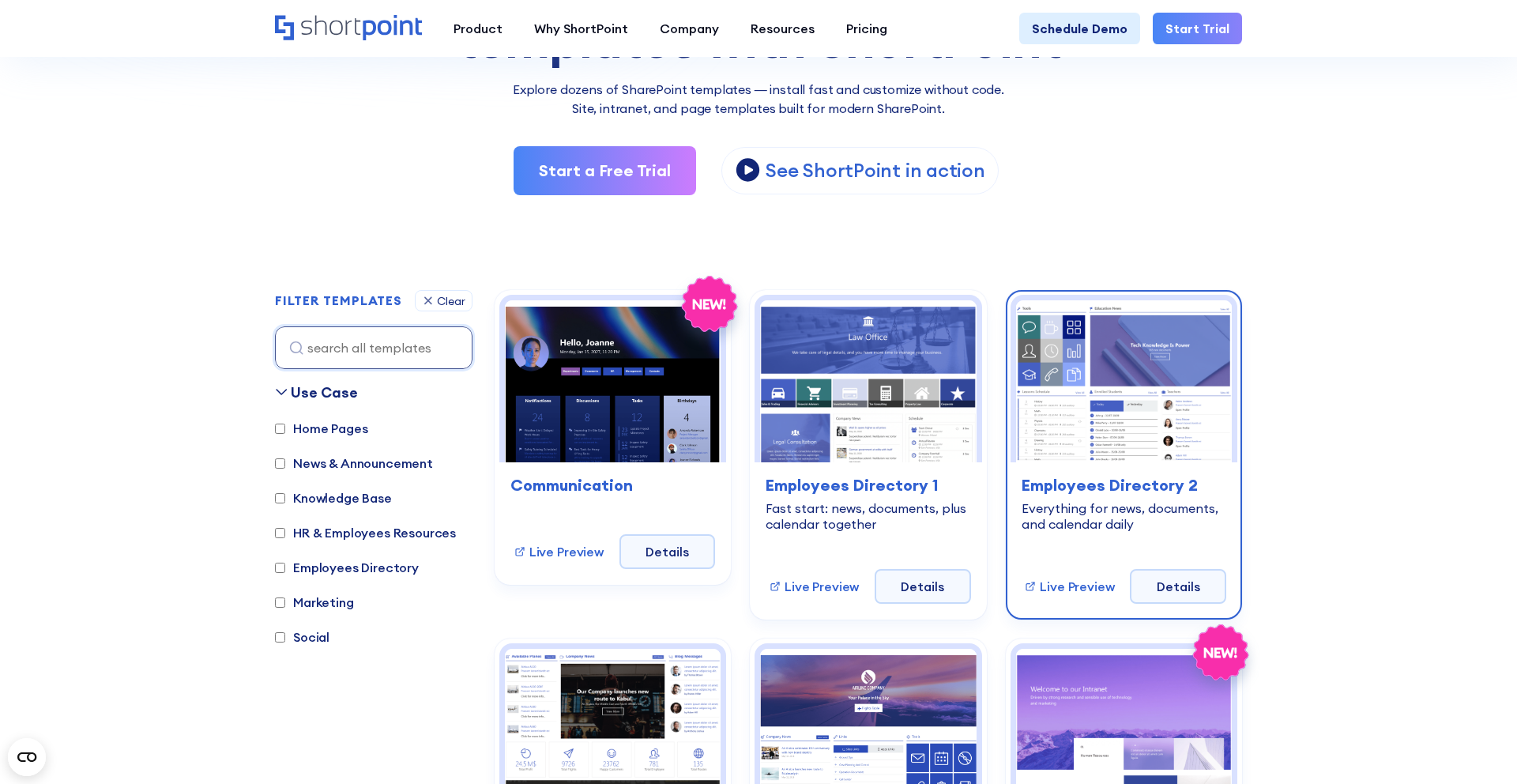
scroll to position [335, 0]
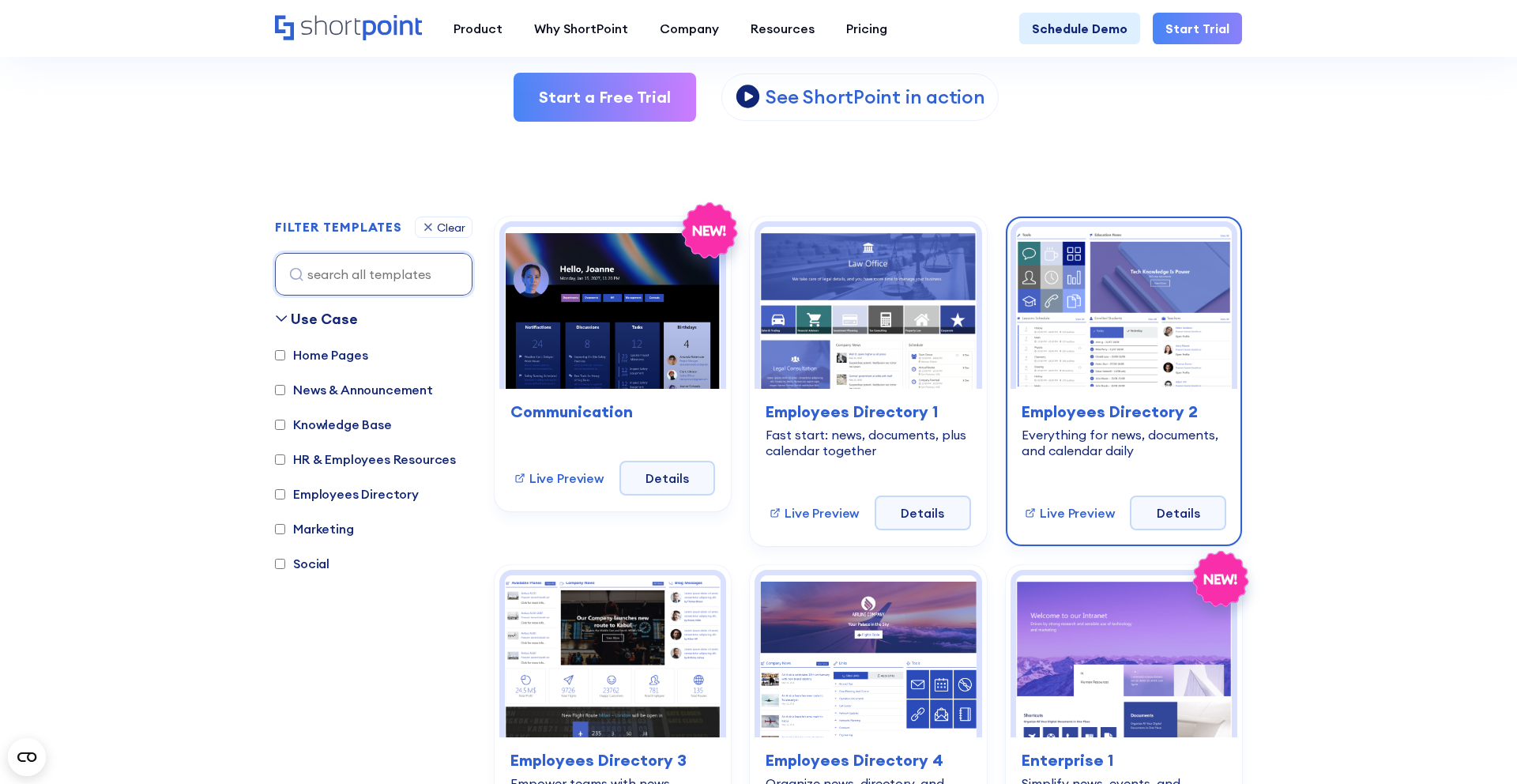
click at [1073, 386] on img at bounding box center [1124, 308] width 216 height 162
click at [1126, 408] on h3 "Employees Directory 2" at bounding box center [1124, 411] width 205 height 24
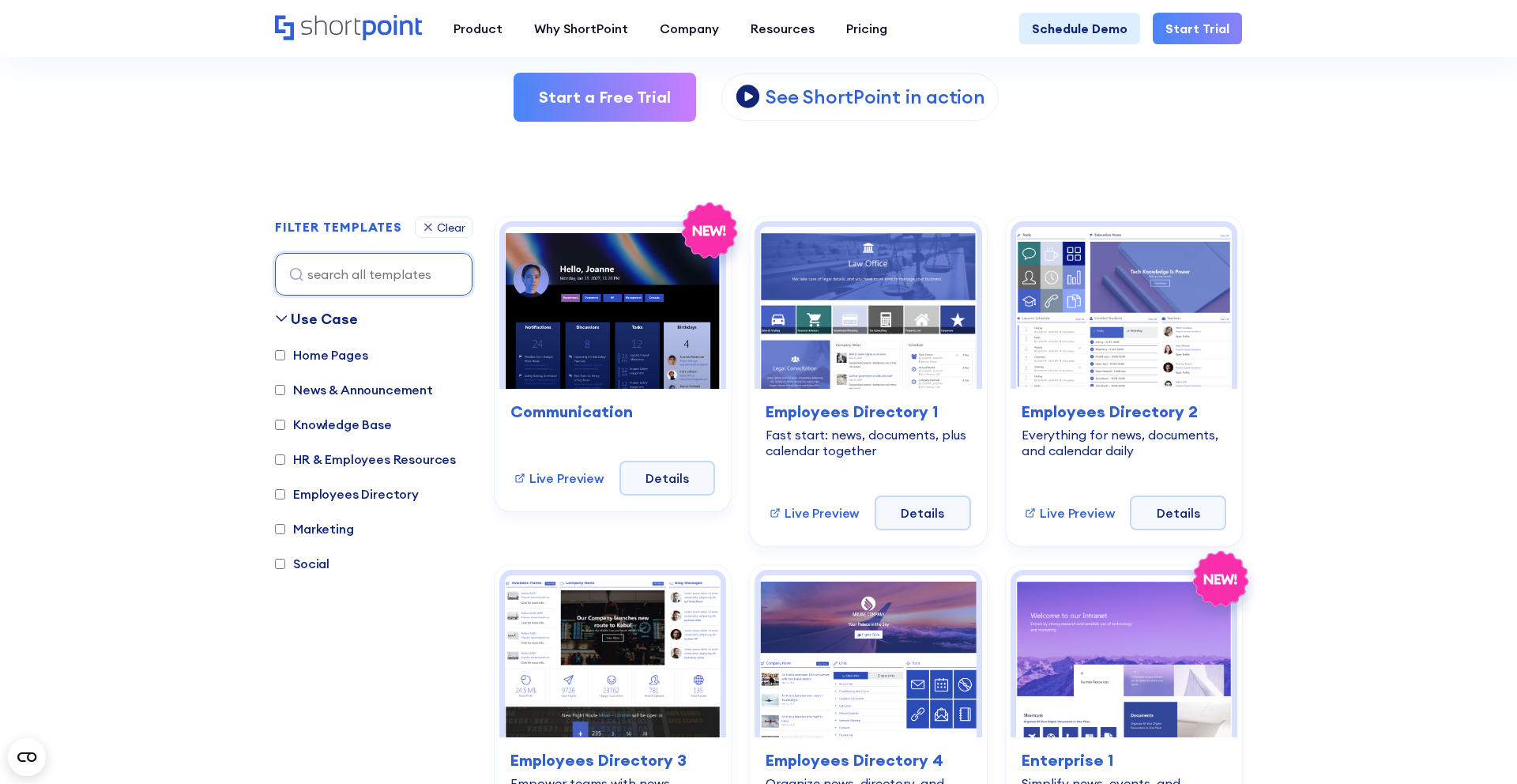
click at [1395, 301] on section "SHAREPOINT TEMPLATES Fully customizable SharePoint templates with ShortPoint Ex…" at bounding box center [758, 486] width 1517 height 1578
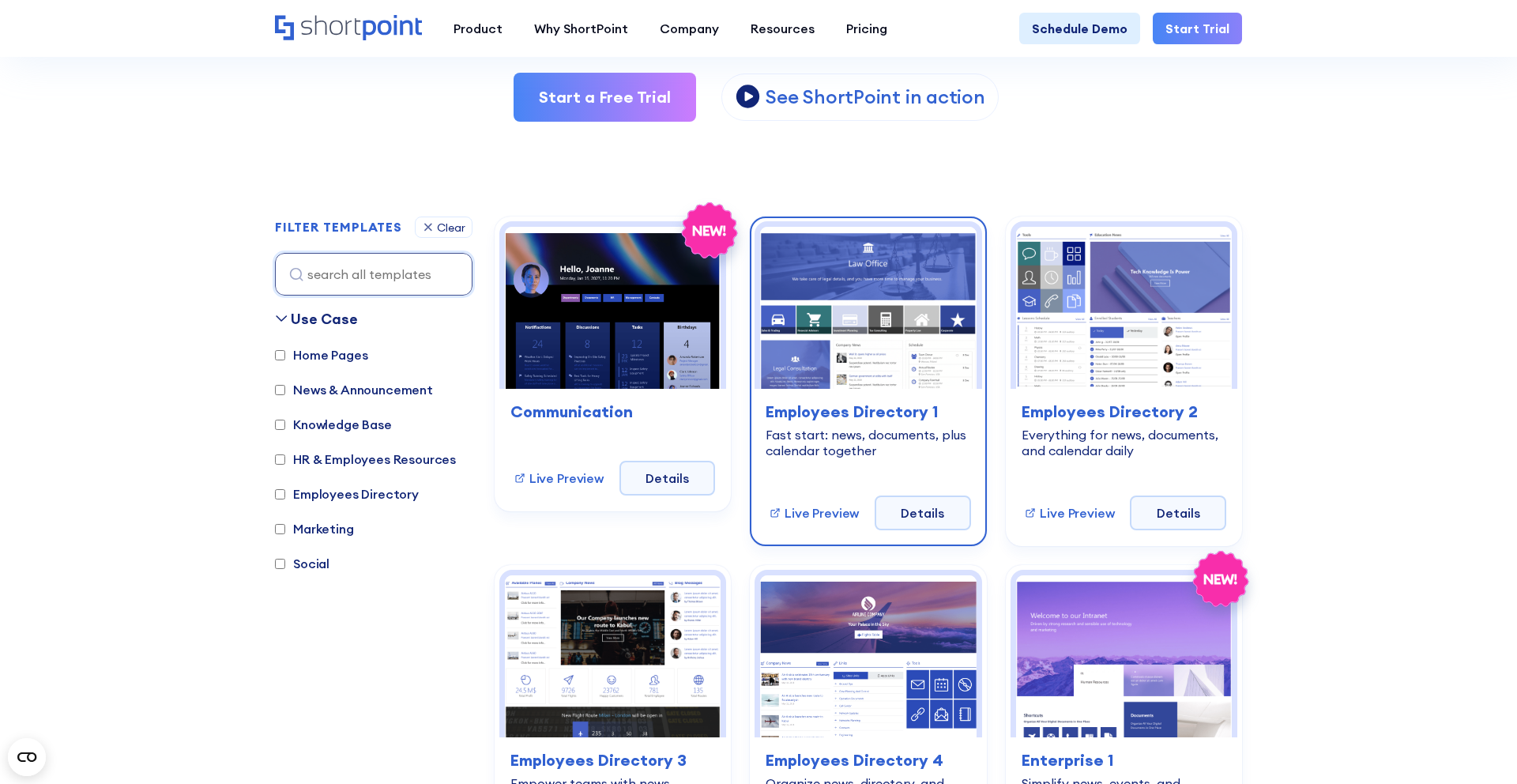
click at [857, 335] on img at bounding box center [868, 308] width 216 height 162
click at [900, 513] on link "Details" at bounding box center [923, 513] width 97 height 35
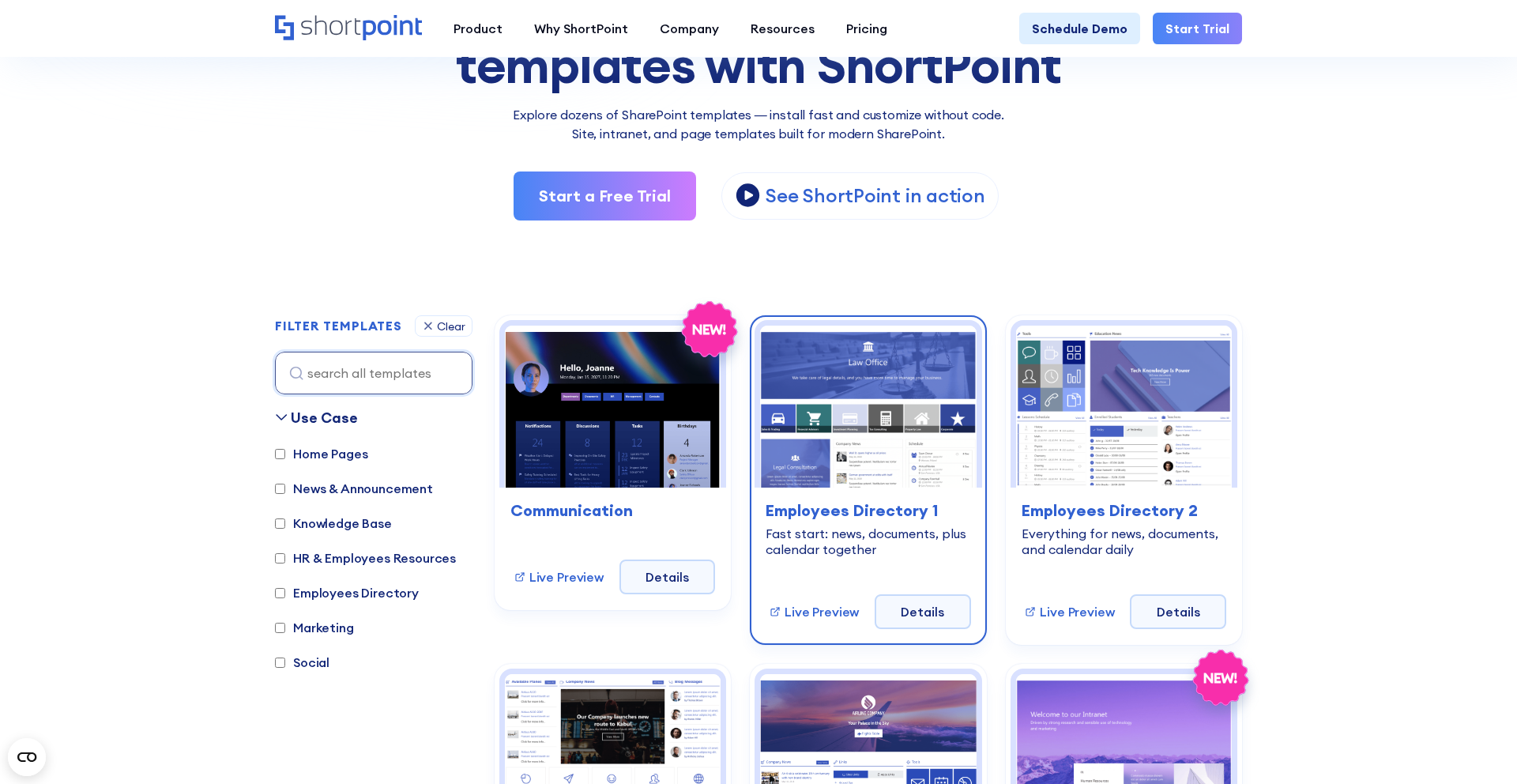
scroll to position [283, 0]
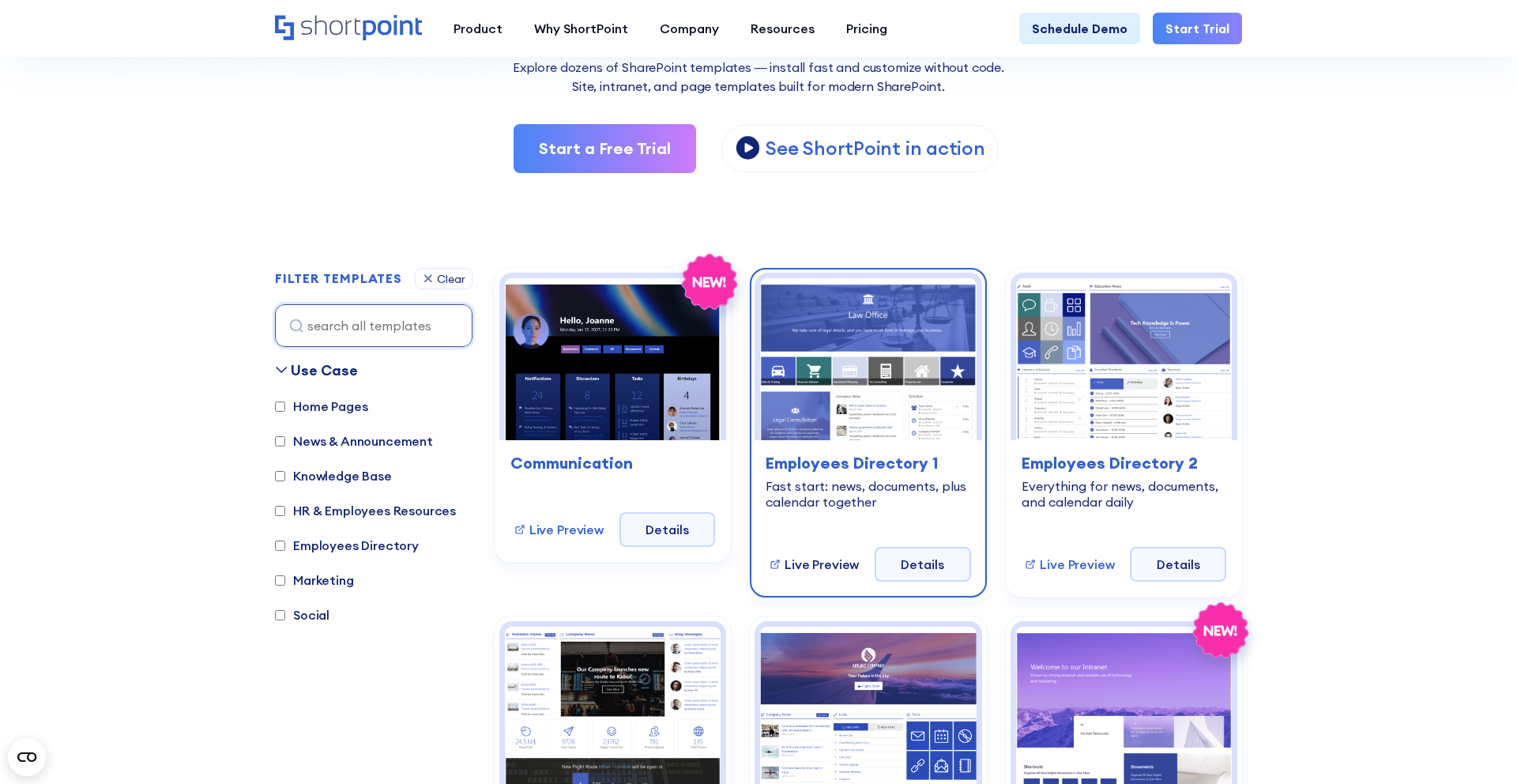
click at [791, 563] on link "Live Preview" at bounding box center [813, 564] width 90 height 19
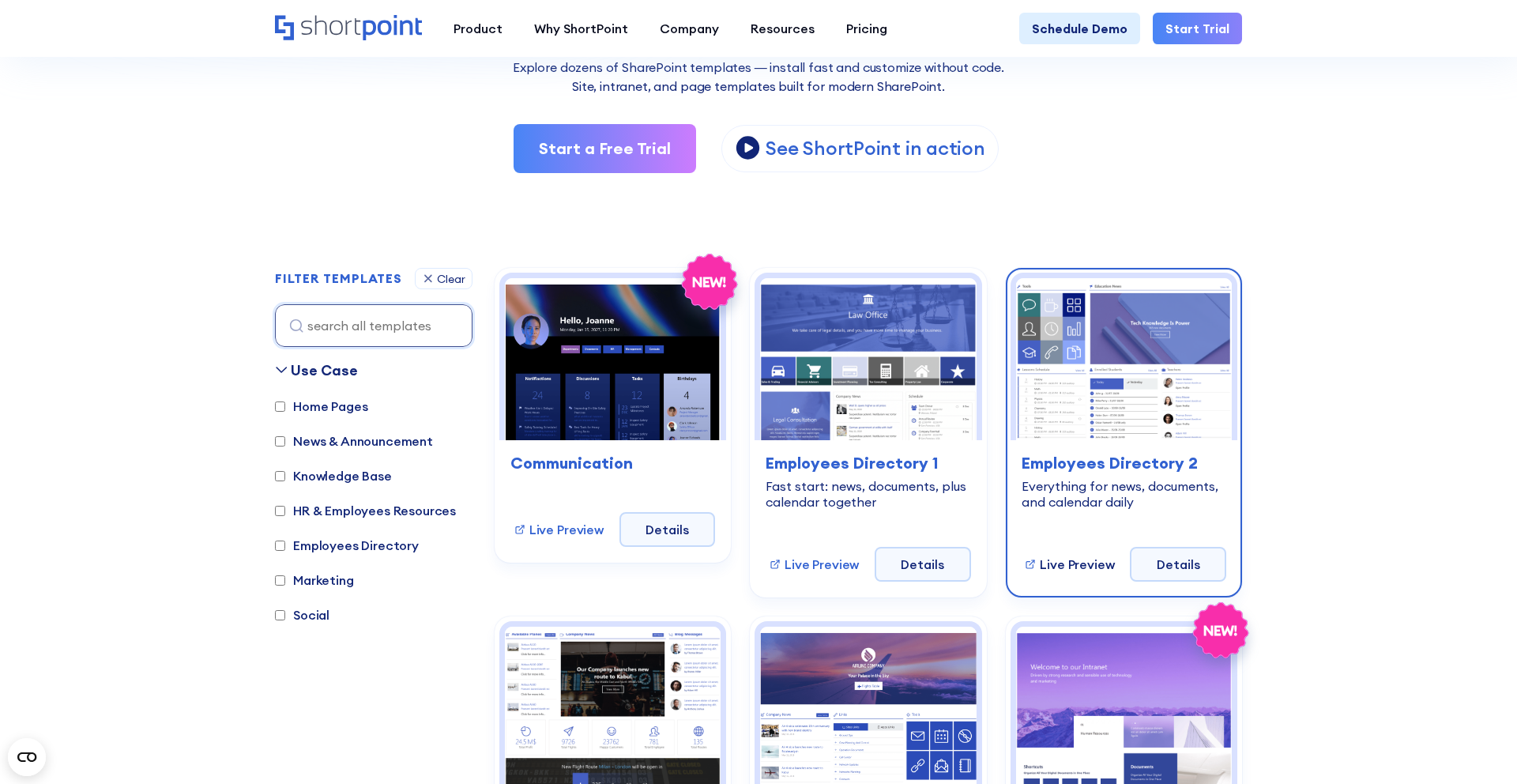
click at [1050, 564] on link "Live Preview" at bounding box center [1068, 564] width 90 height 19
click at [1119, 497] on div "Everything for news, documents, and calendar daily" at bounding box center [1124, 494] width 205 height 31
click at [1148, 548] on link "Details" at bounding box center [1178, 564] width 97 height 35
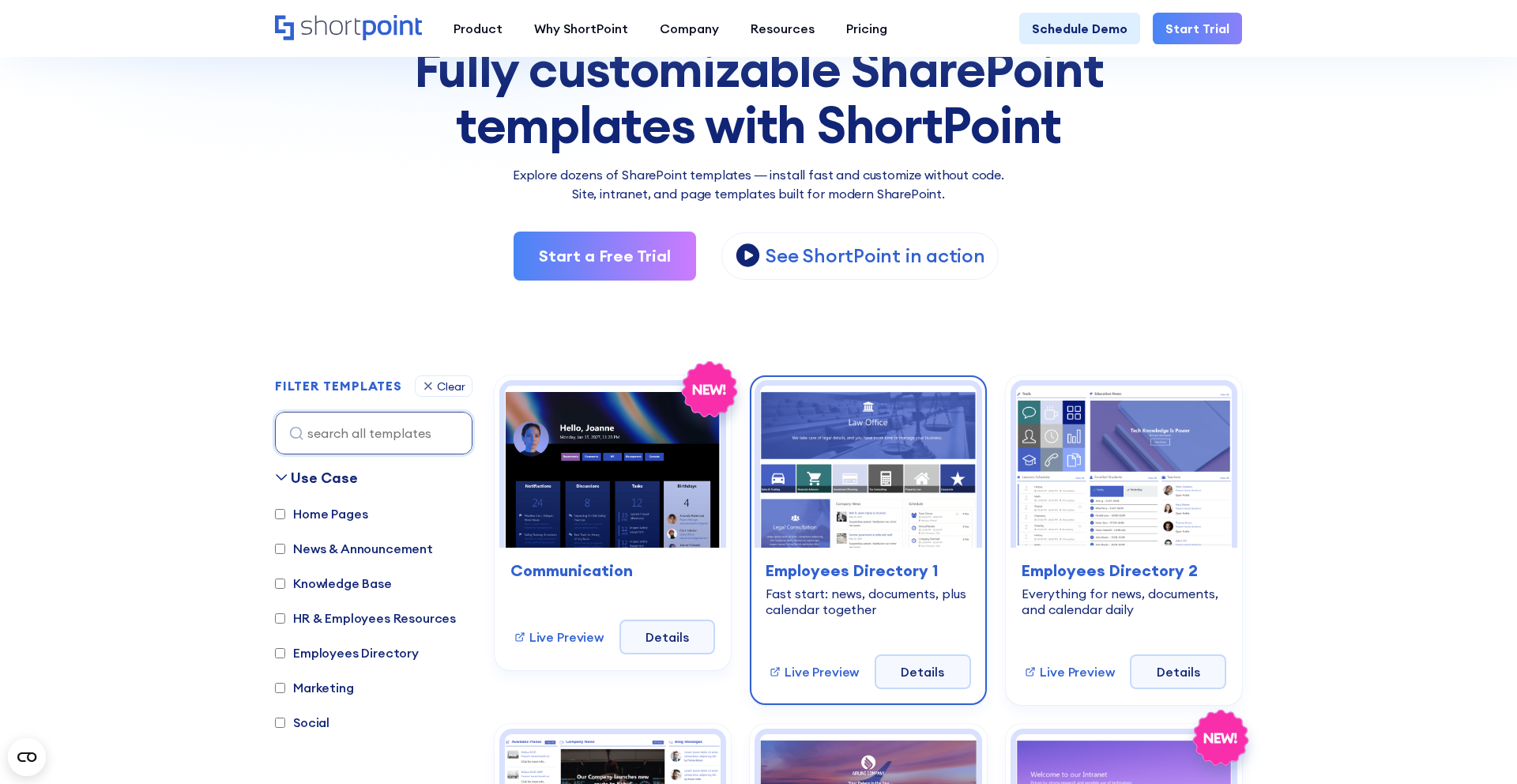
scroll to position [179, 0]
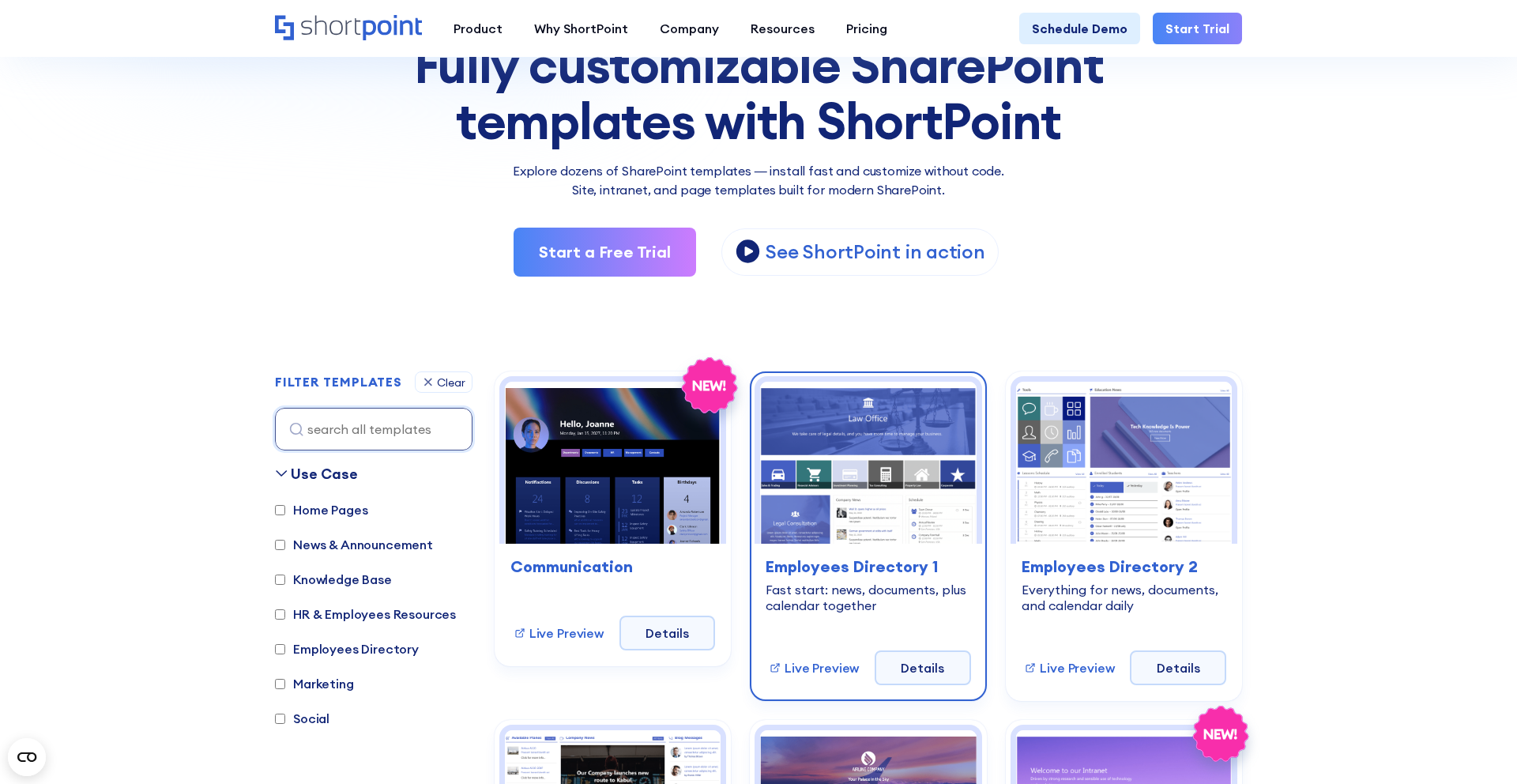
click at [896, 562] on h3 "Employees Directory 1" at bounding box center [868, 566] width 205 height 24
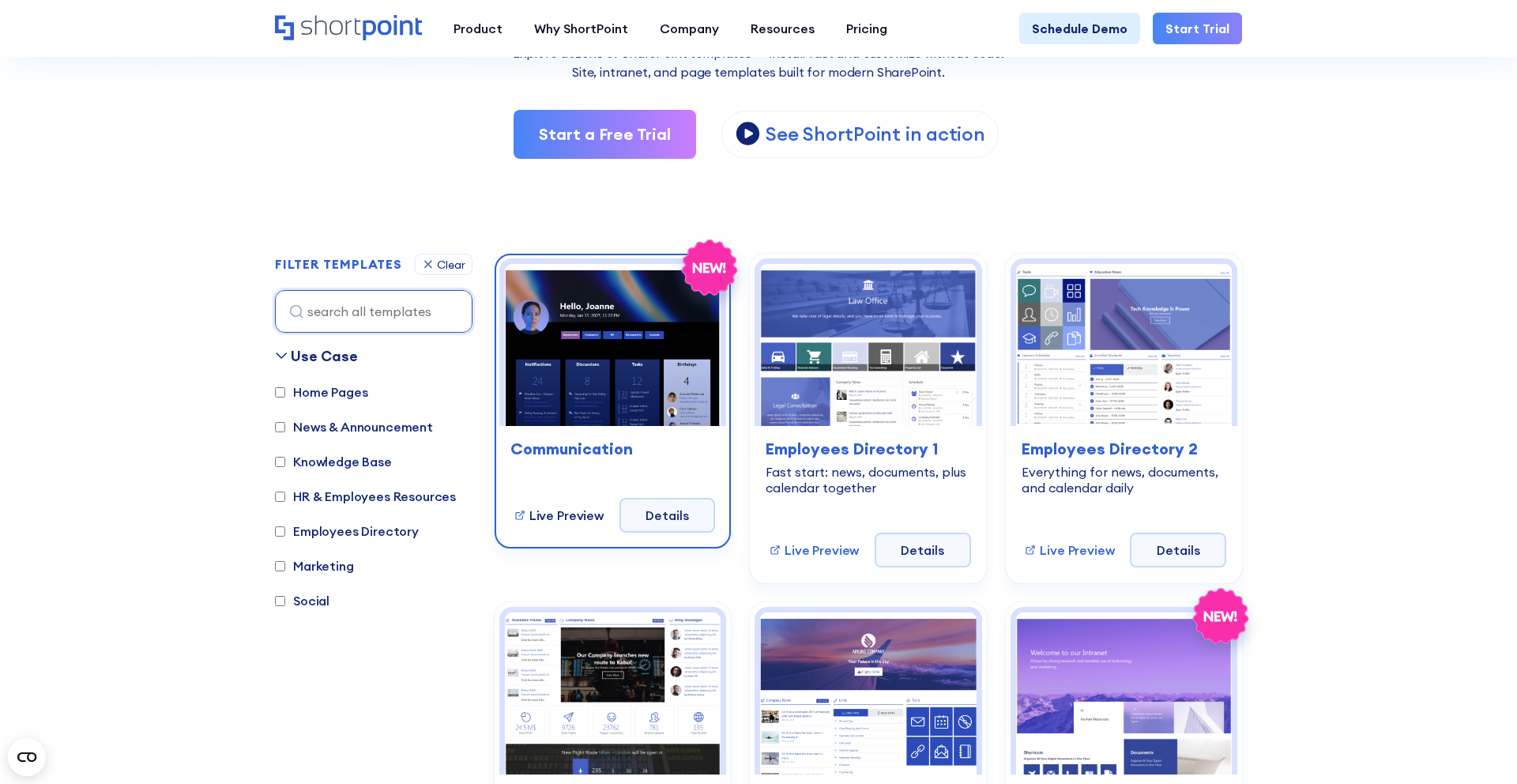
scroll to position [318, 0]
